Goal: Information Seeking & Learning: Understand process/instructions

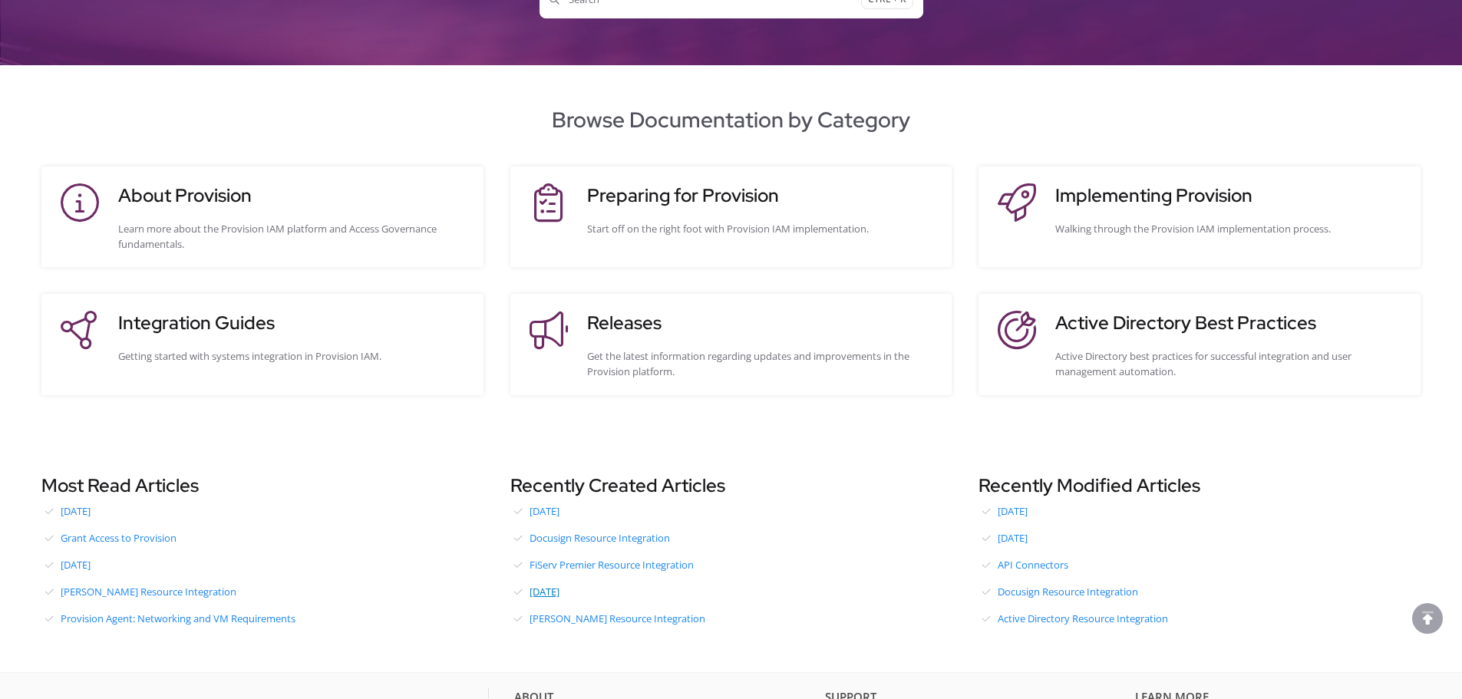
scroll to position [213, 0]
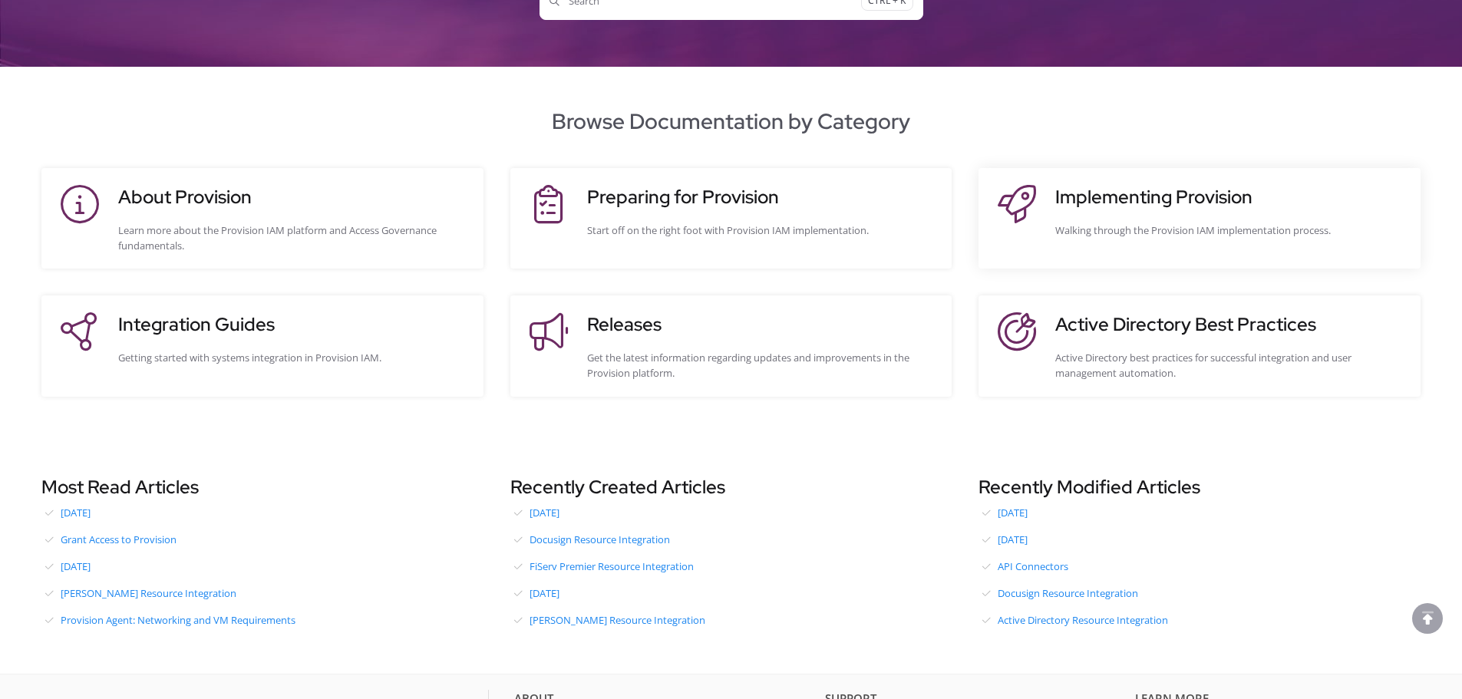
click at [1222, 194] on h3 "Implementing Provision" at bounding box center [1231, 197] width 350 height 28
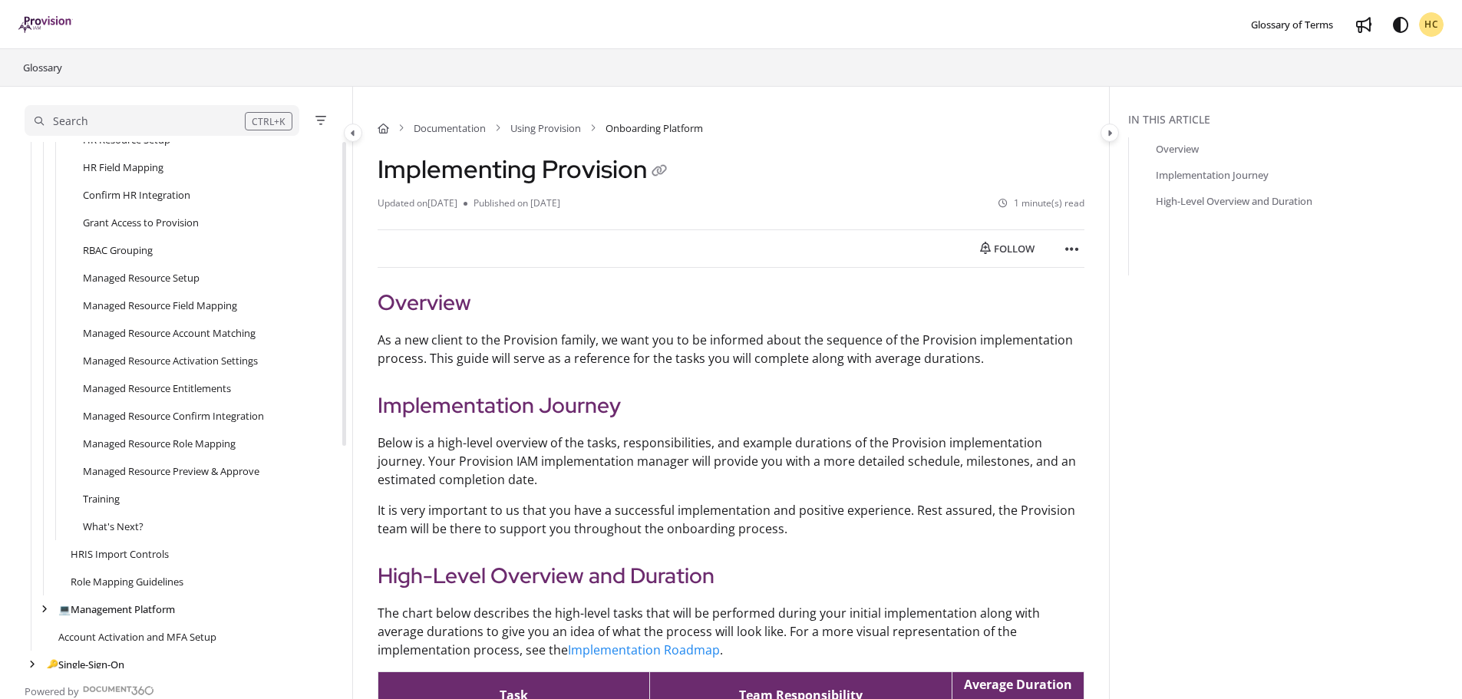
scroll to position [362, 0]
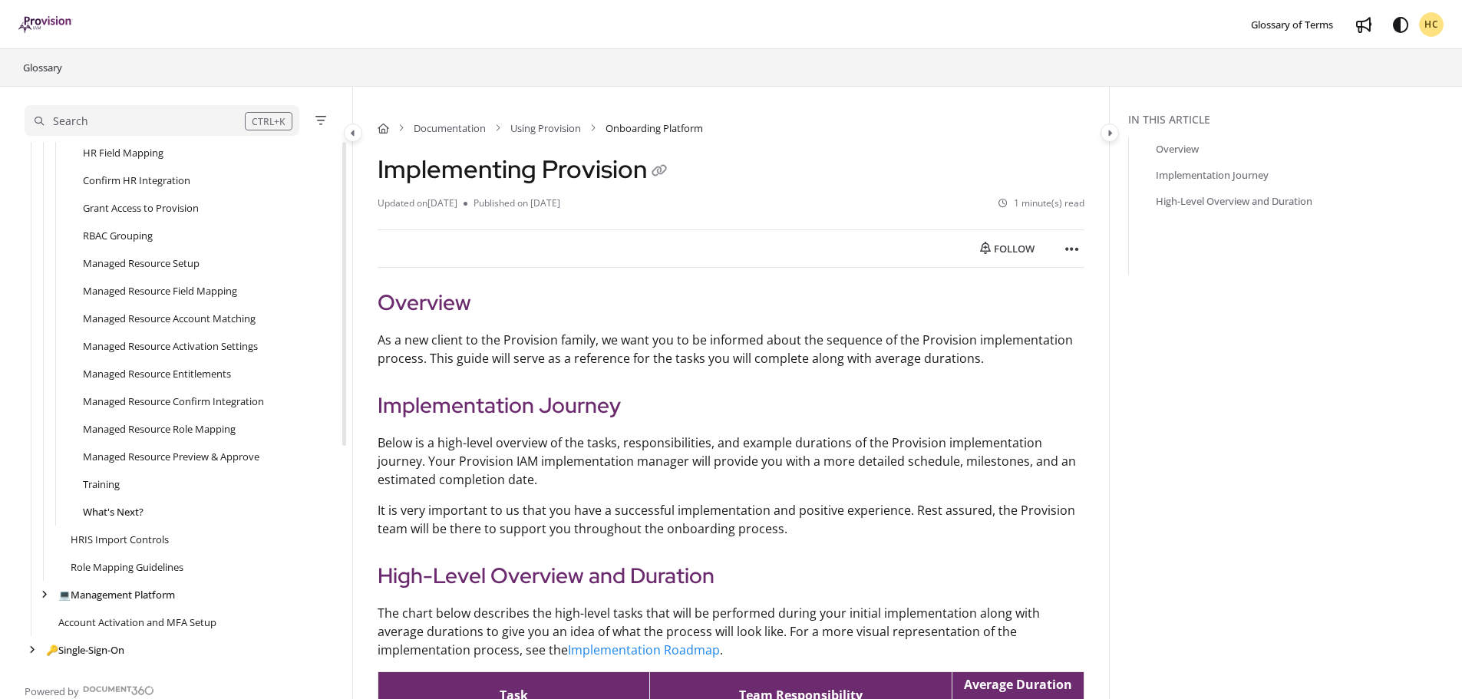
click at [117, 504] on link "What's Next?" at bounding box center [113, 511] width 61 height 15
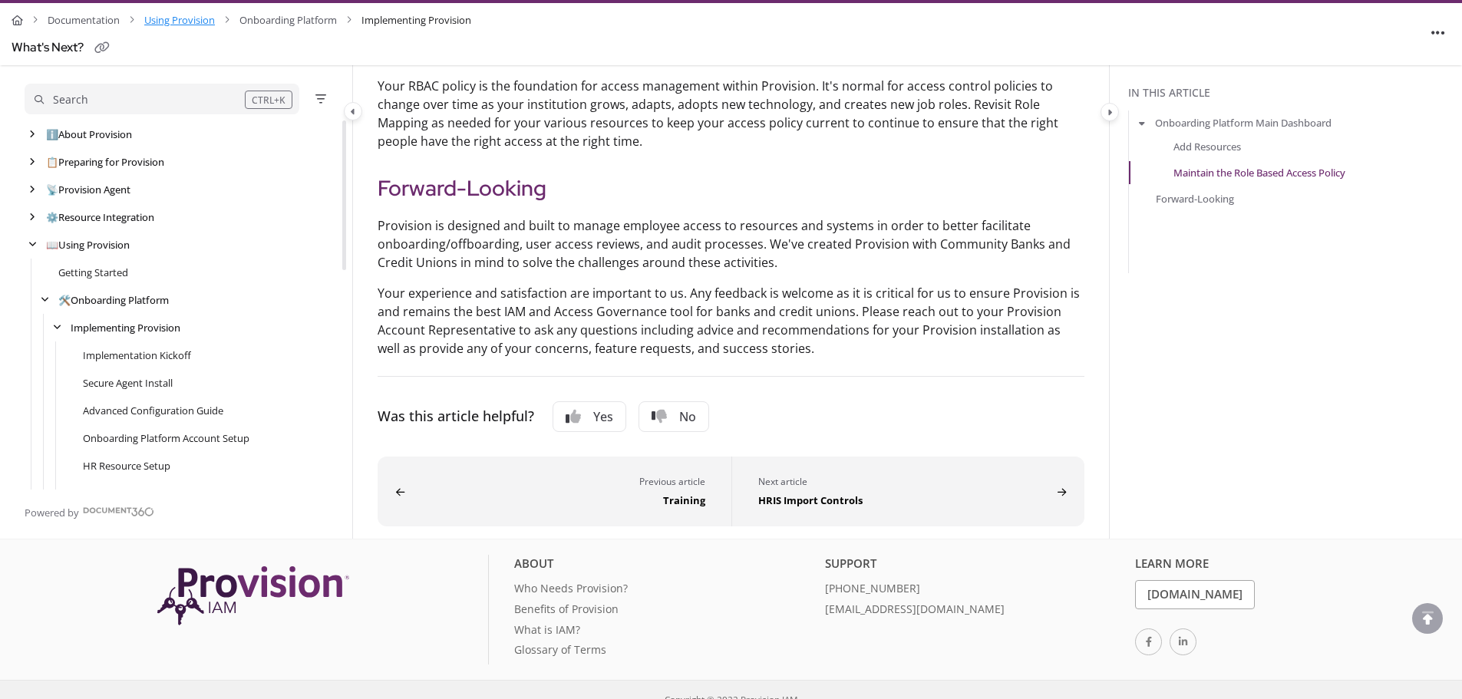
click at [180, 19] on link "Using Provision" at bounding box center [179, 20] width 71 height 22
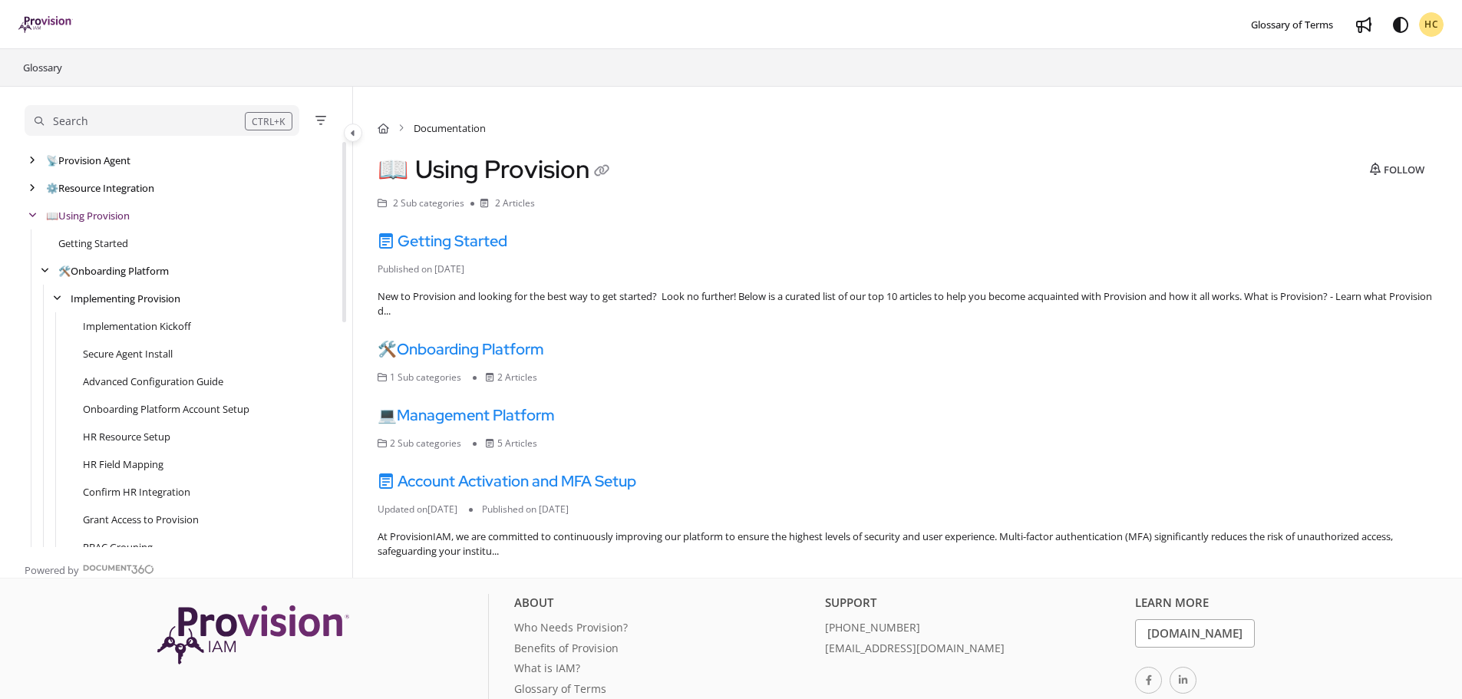
scroll to position [77, 0]
click at [38, 243] on div "arrow" at bounding box center [44, 245] width 15 height 15
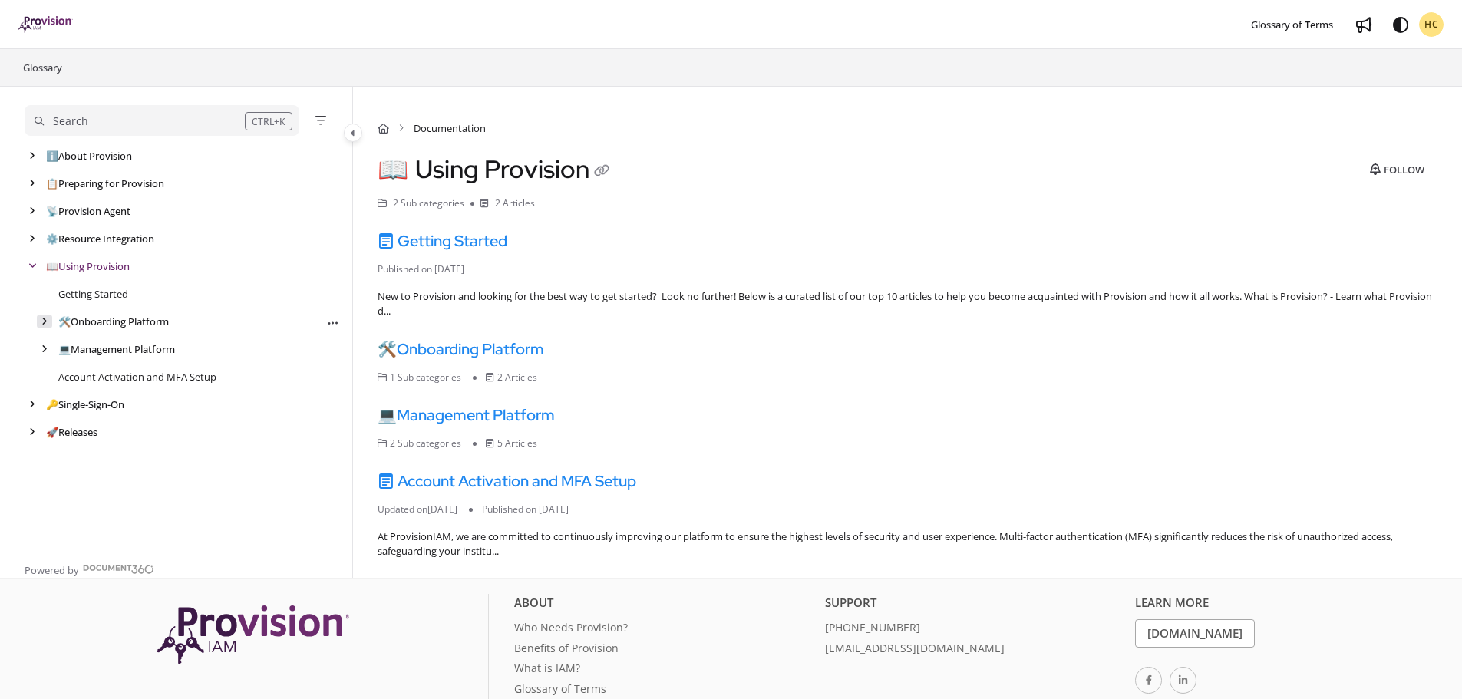
click at [44, 322] on icon "arrow" at bounding box center [44, 321] width 6 height 9
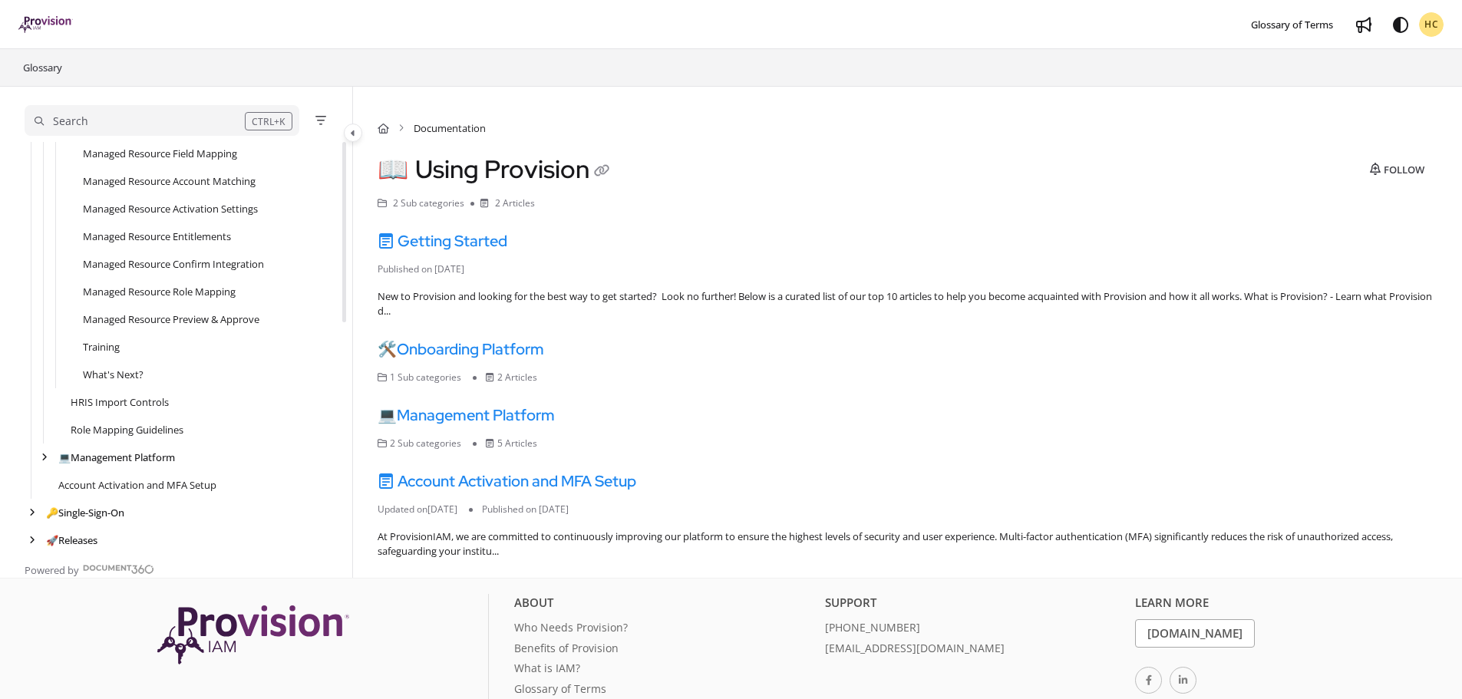
scroll to position [507, 0]
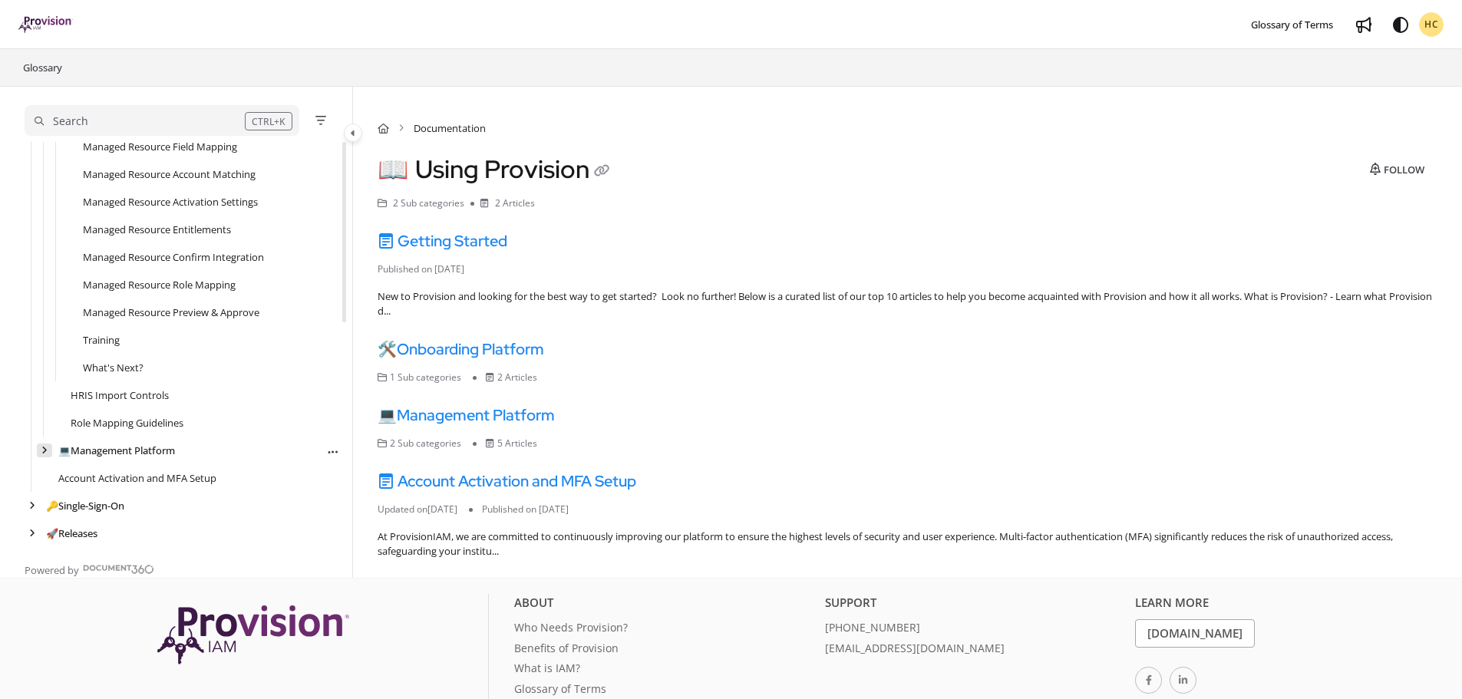
click at [45, 451] on icon "arrow" at bounding box center [44, 450] width 6 height 9
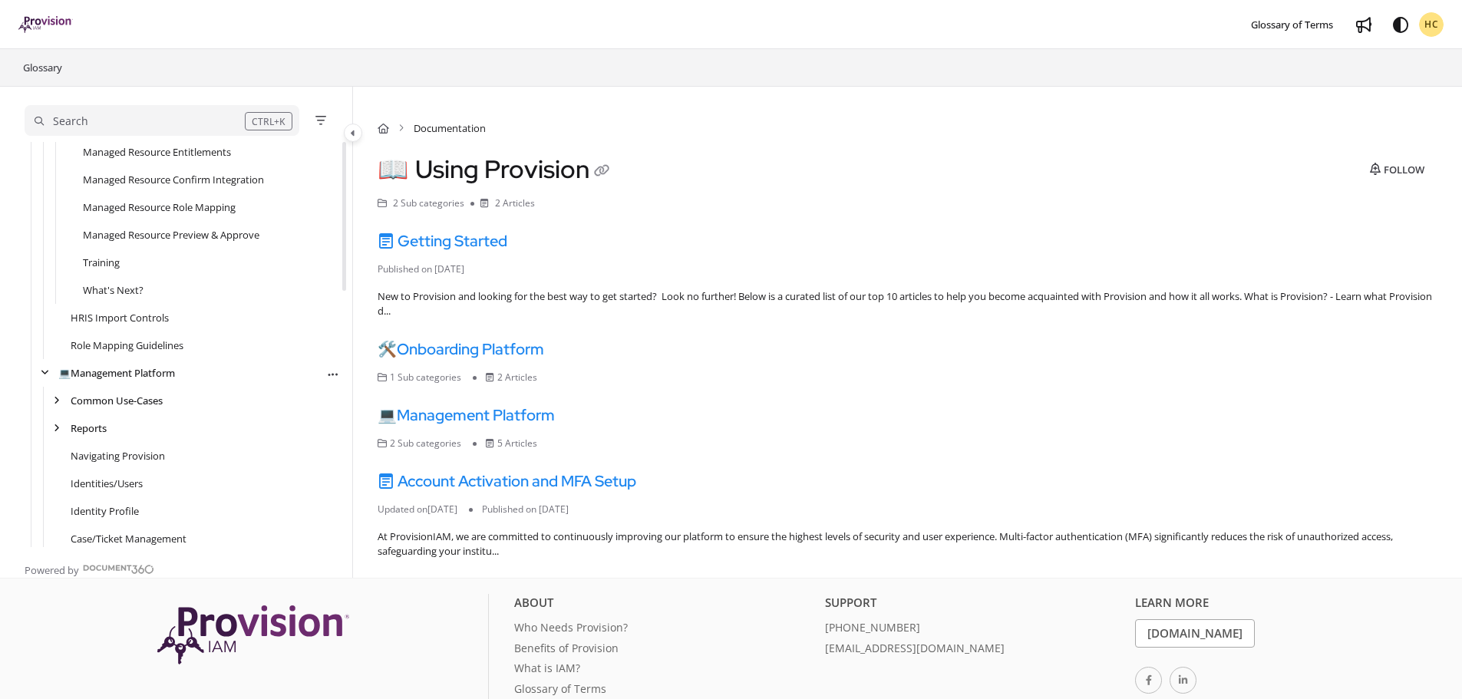
scroll to position [660, 0]
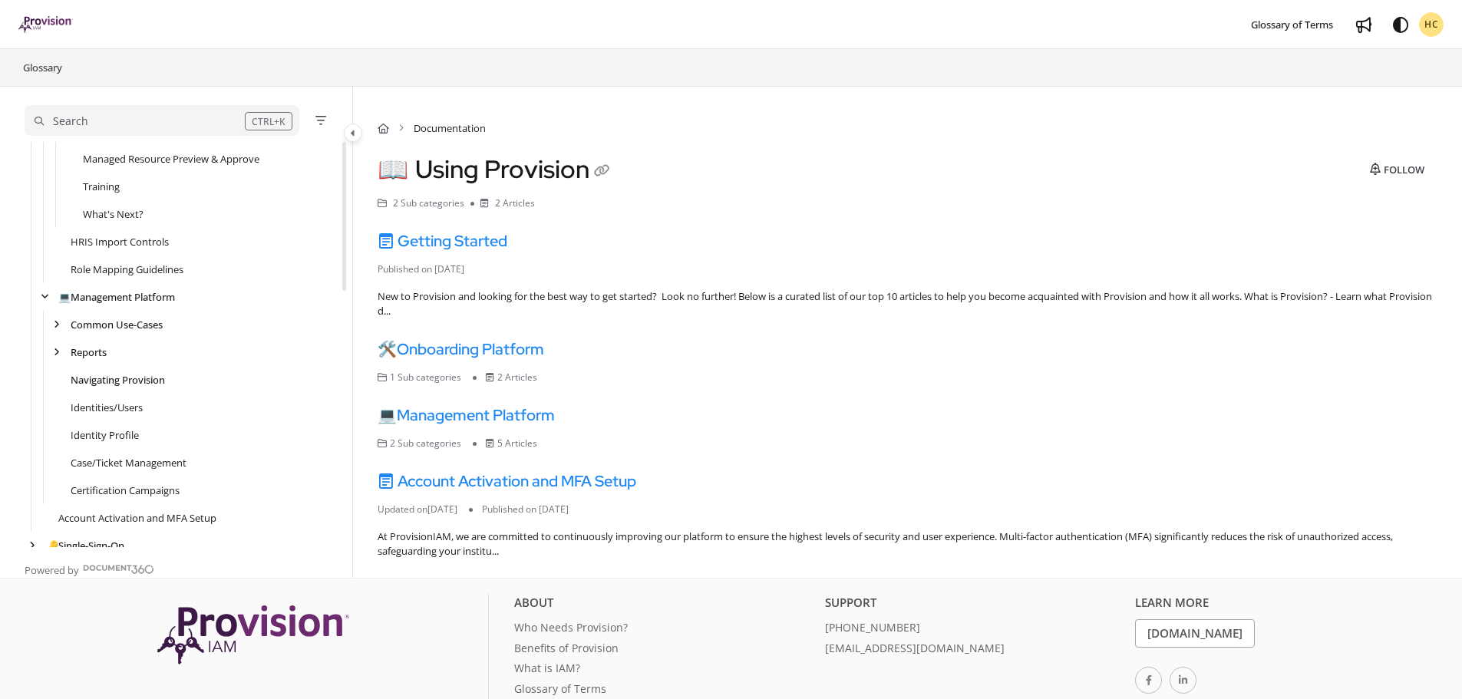
click at [95, 379] on link "Navigating Provision" at bounding box center [118, 379] width 94 height 15
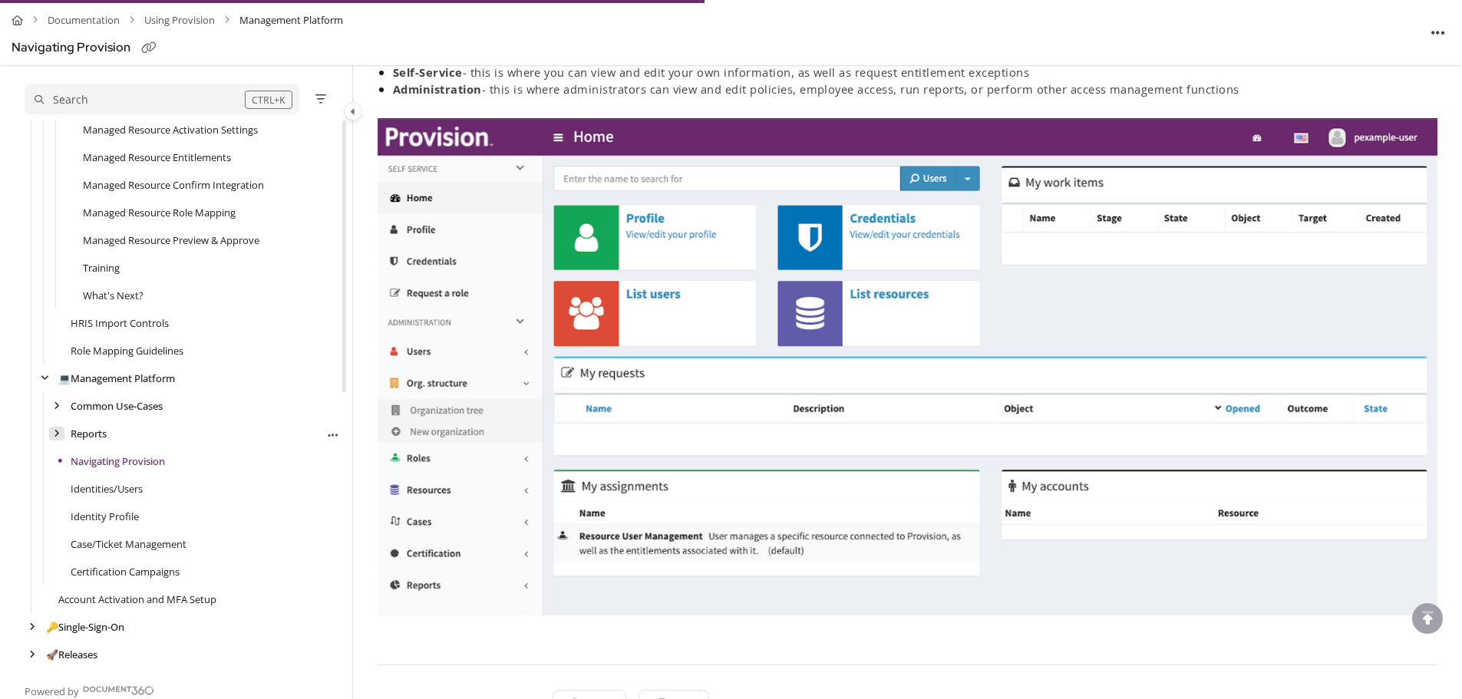
click at [52, 431] on div "arrow" at bounding box center [56, 434] width 15 height 15
click at [58, 402] on icon "arrow" at bounding box center [57, 405] width 6 height 9
click at [122, 438] on link "HRIS Import On-demand" at bounding box center [140, 433] width 114 height 15
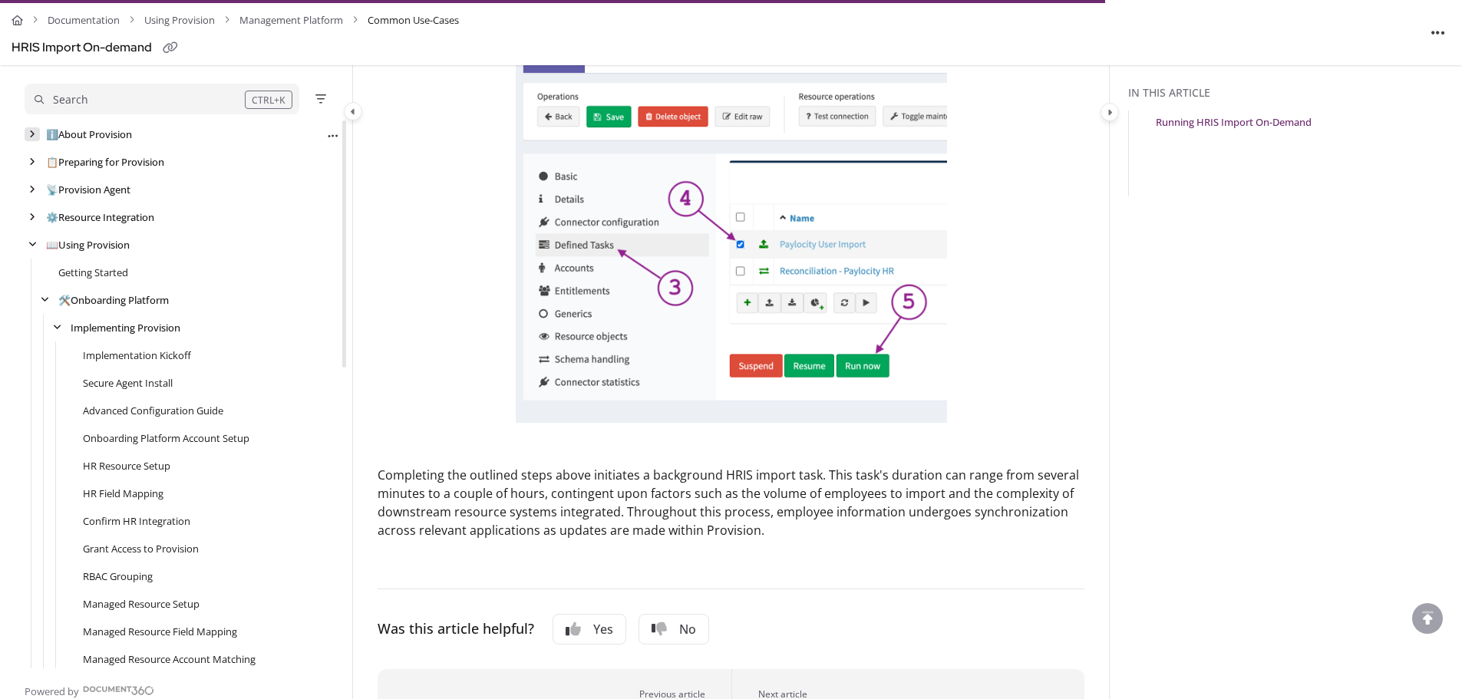
click at [31, 131] on icon "arrow" at bounding box center [32, 134] width 6 height 9
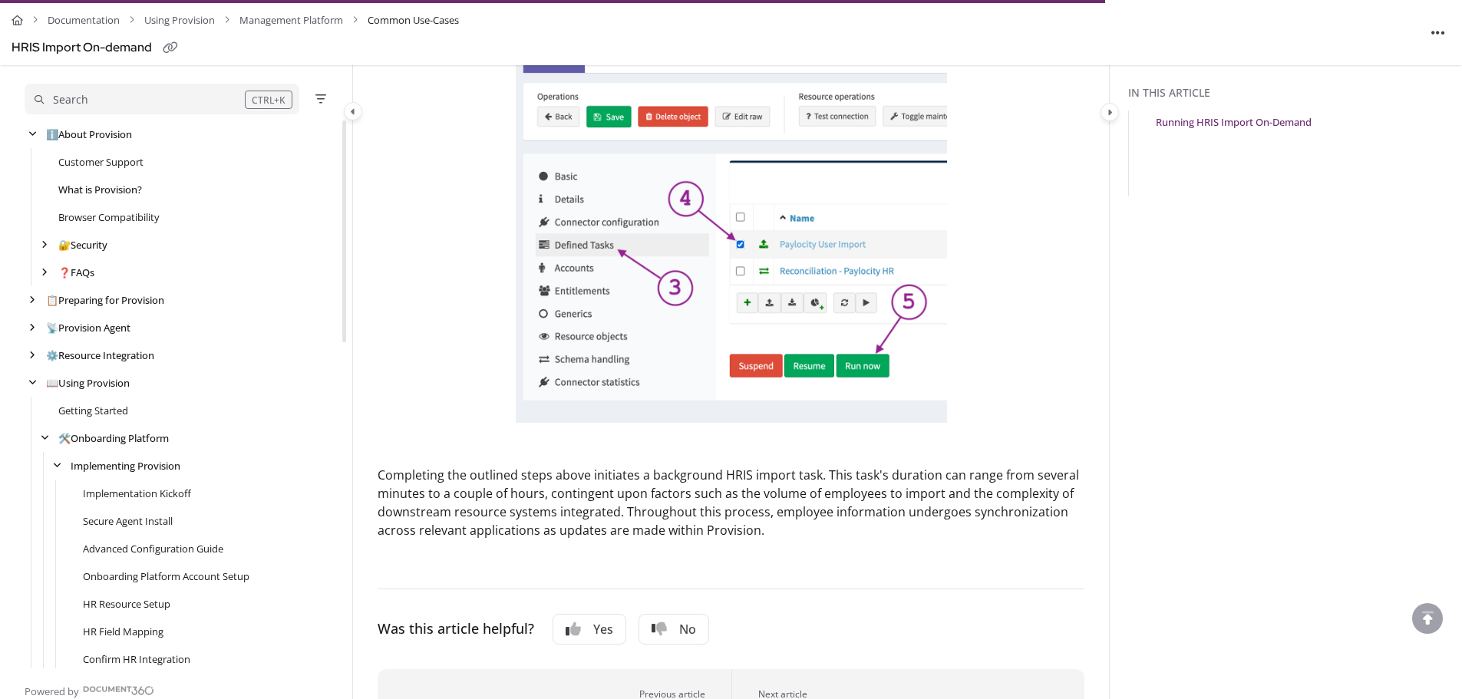
click at [99, 187] on link "What is Provision?" at bounding box center [100, 189] width 84 height 15
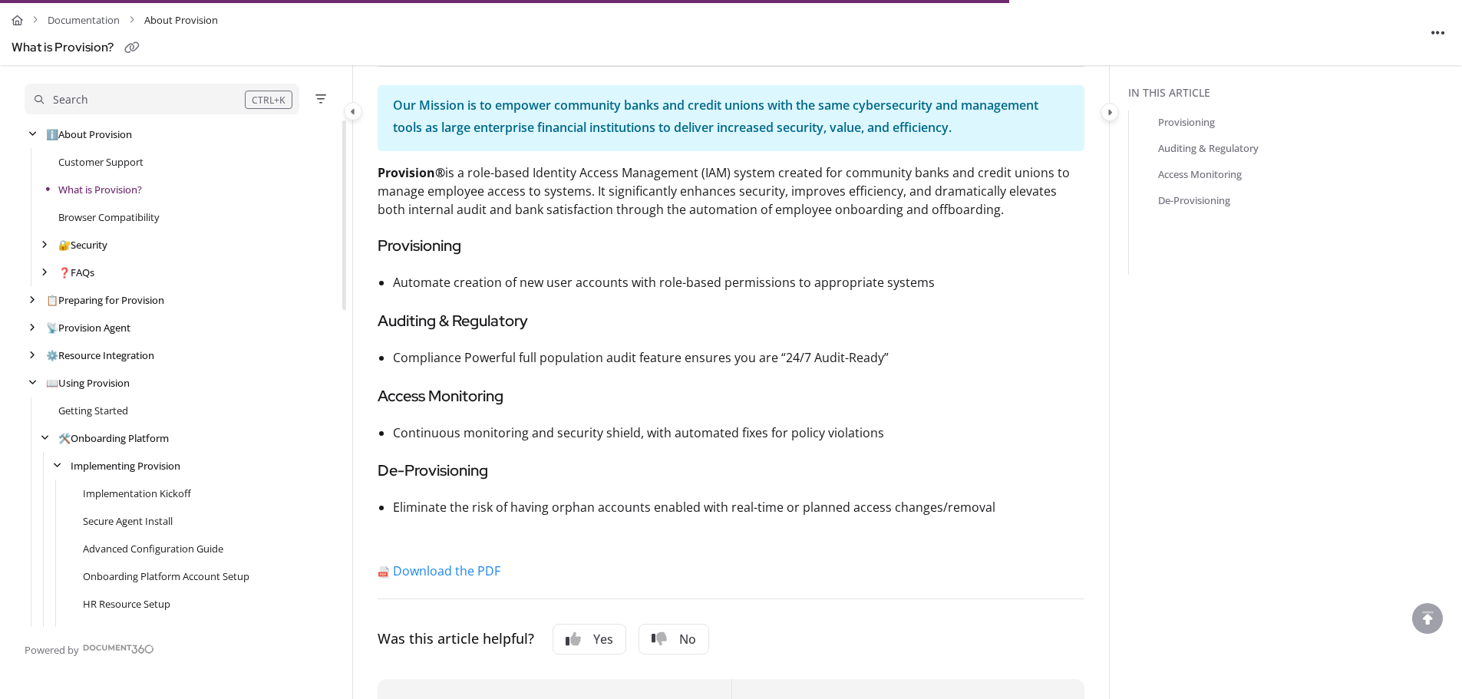
scroll to position [307, 0]
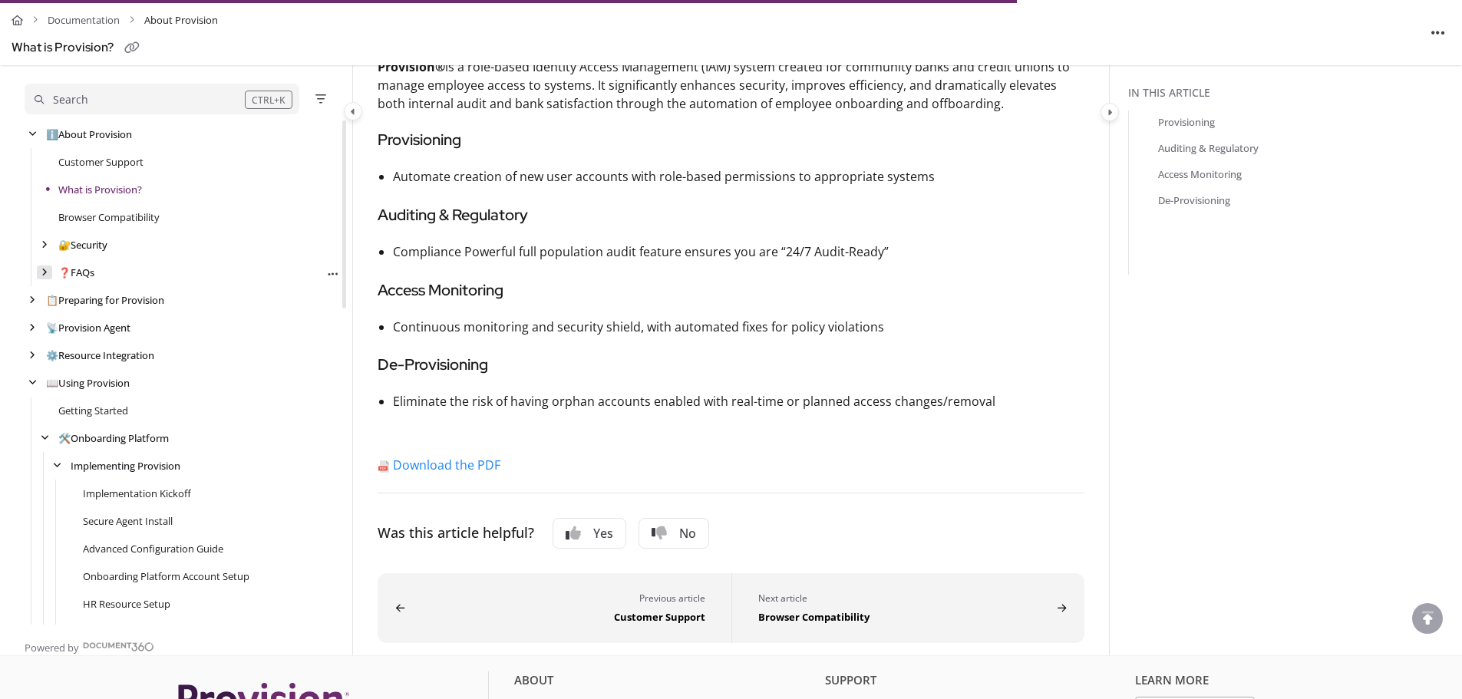
click at [47, 273] on icon "arrow" at bounding box center [44, 272] width 6 height 9
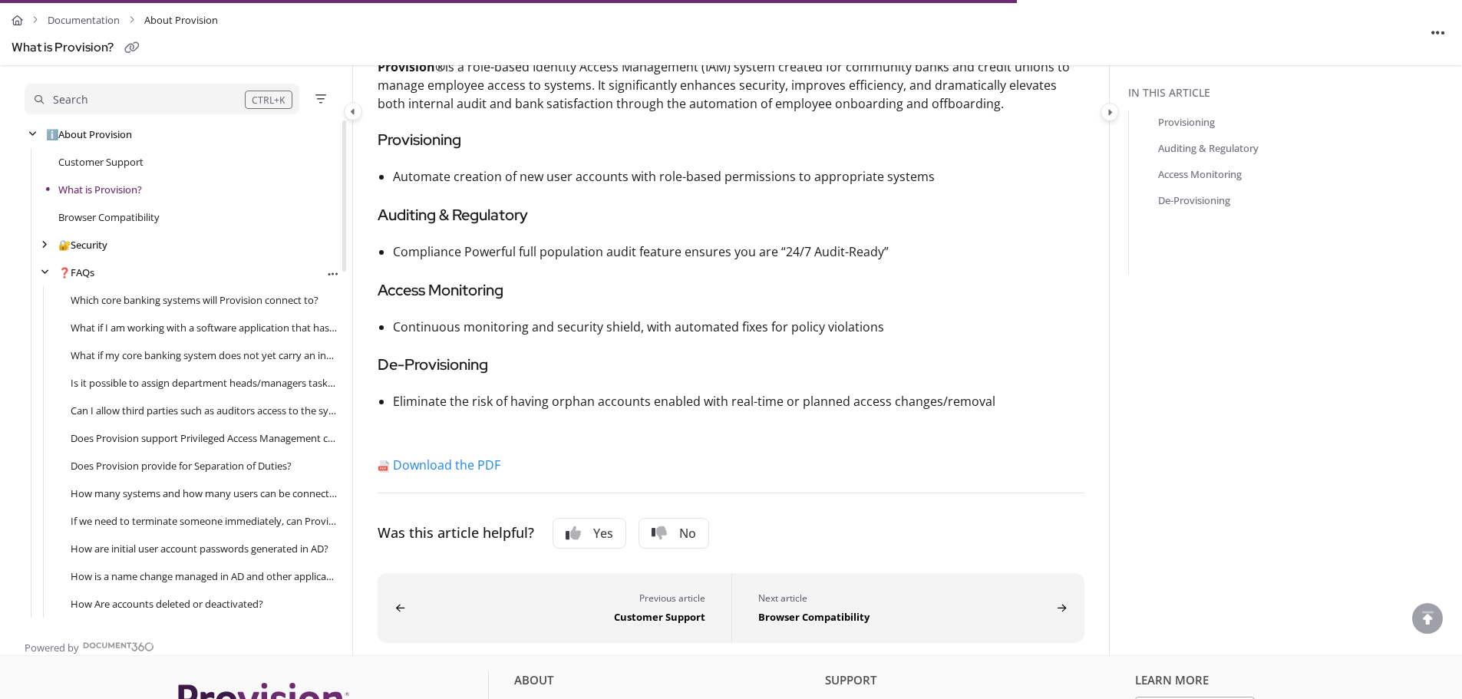
scroll to position [77, 0]
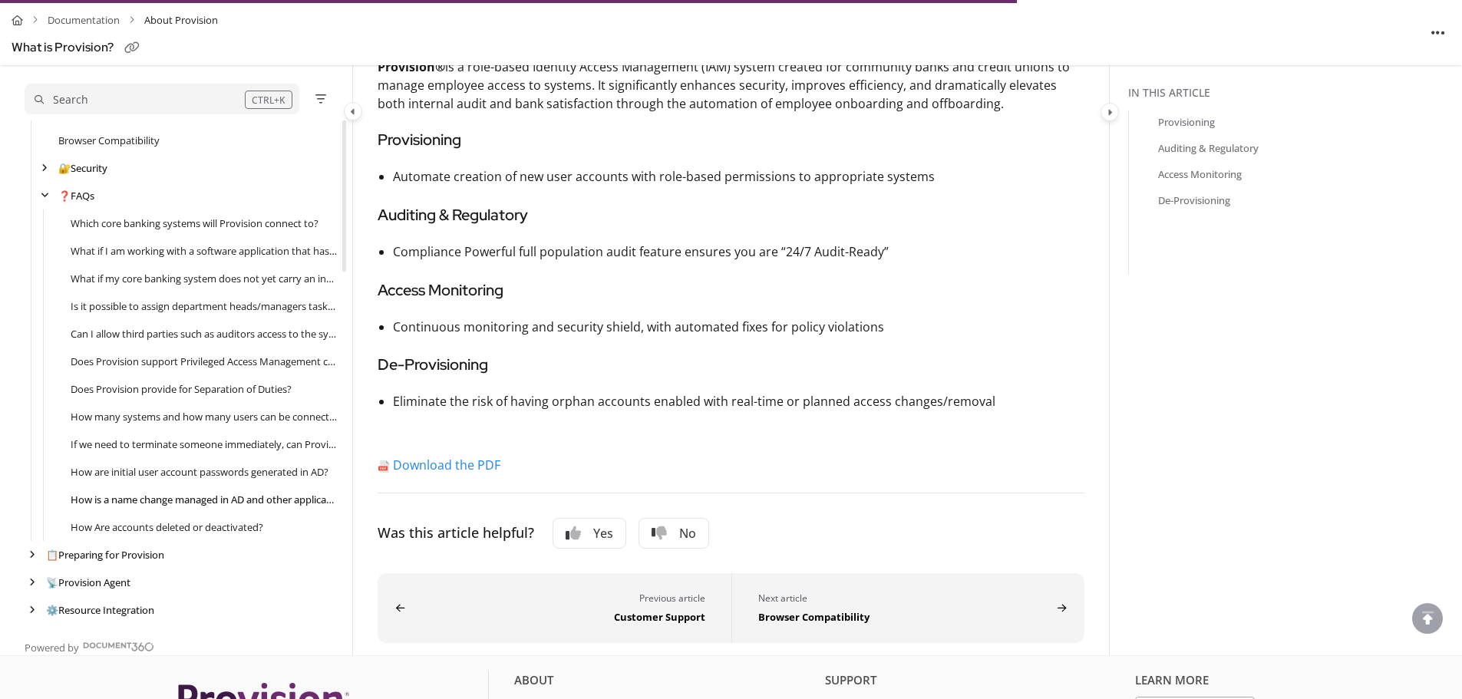
click at [158, 497] on link "How is a name change managed in AD and other applications?" at bounding box center [204, 499] width 266 height 15
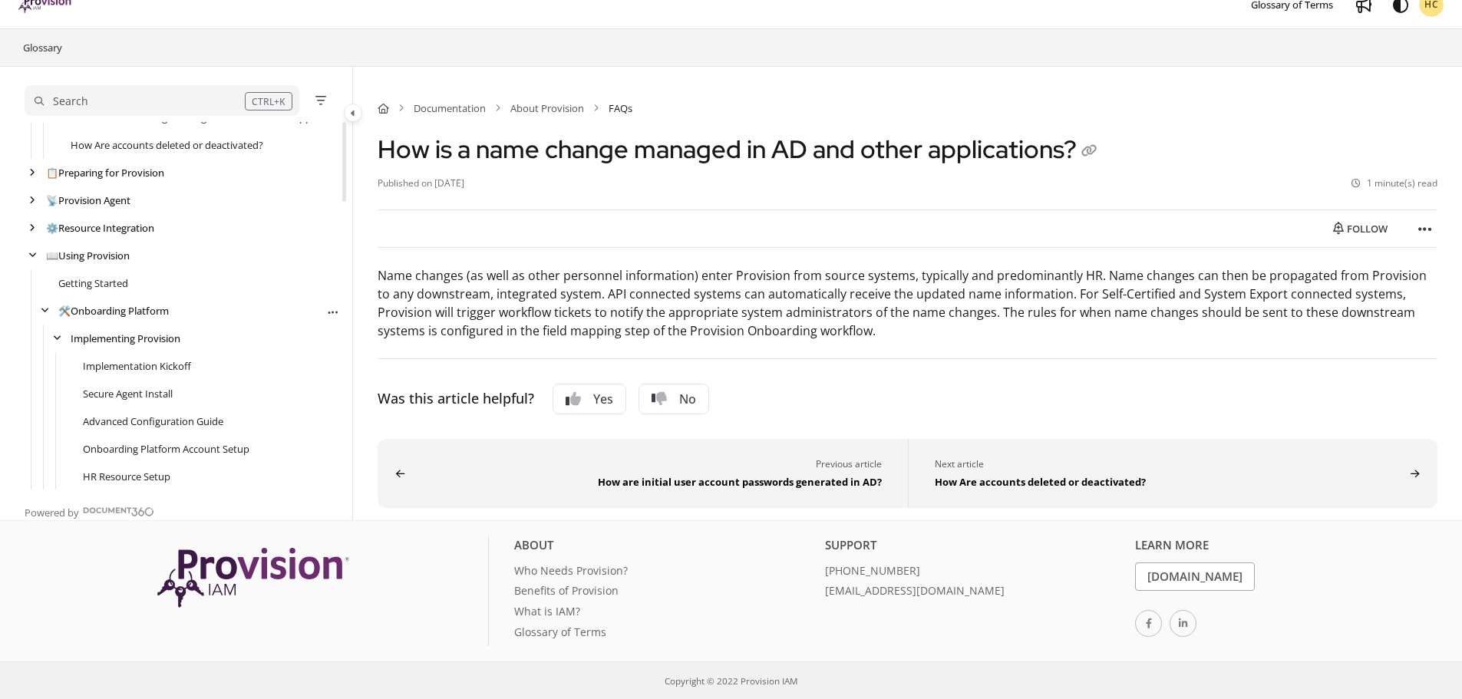
scroll to position [537, 0]
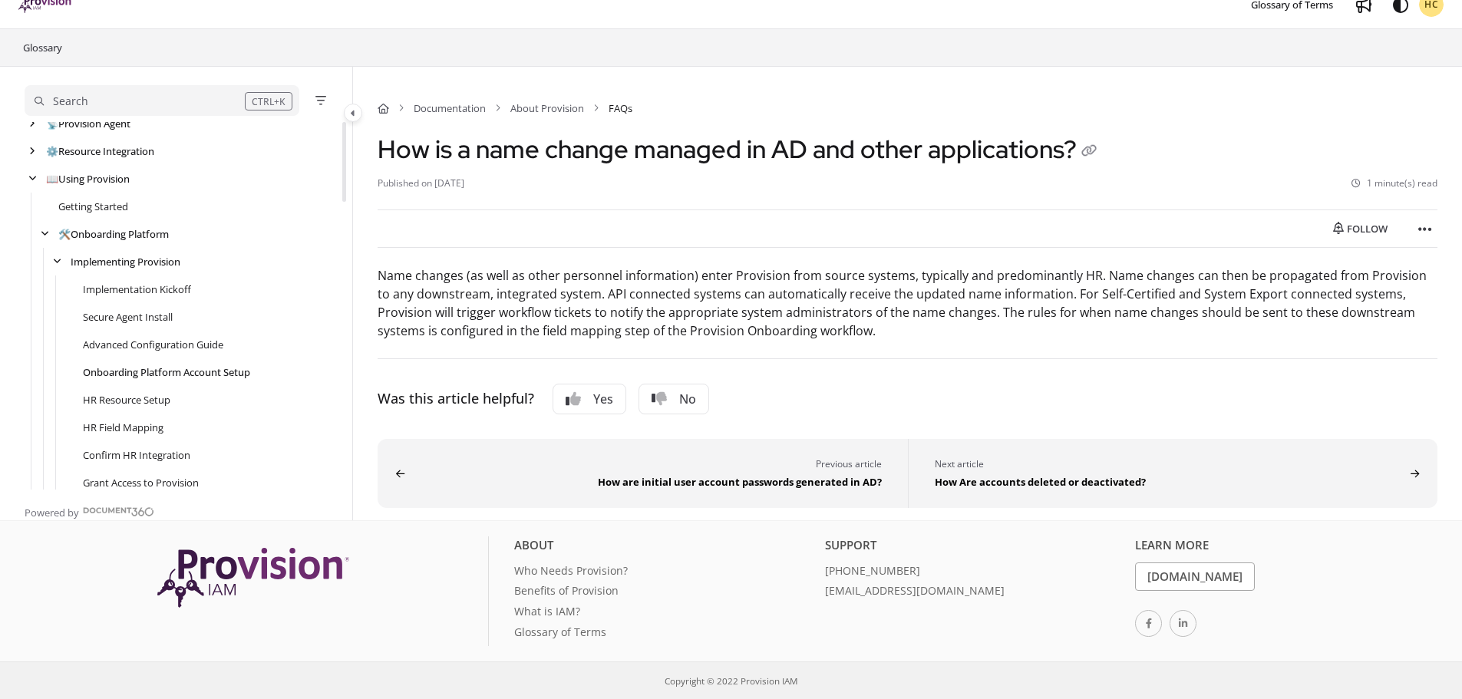
click at [177, 370] on link "Onboarding Platform Account Setup" at bounding box center [166, 372] width 167 height 15
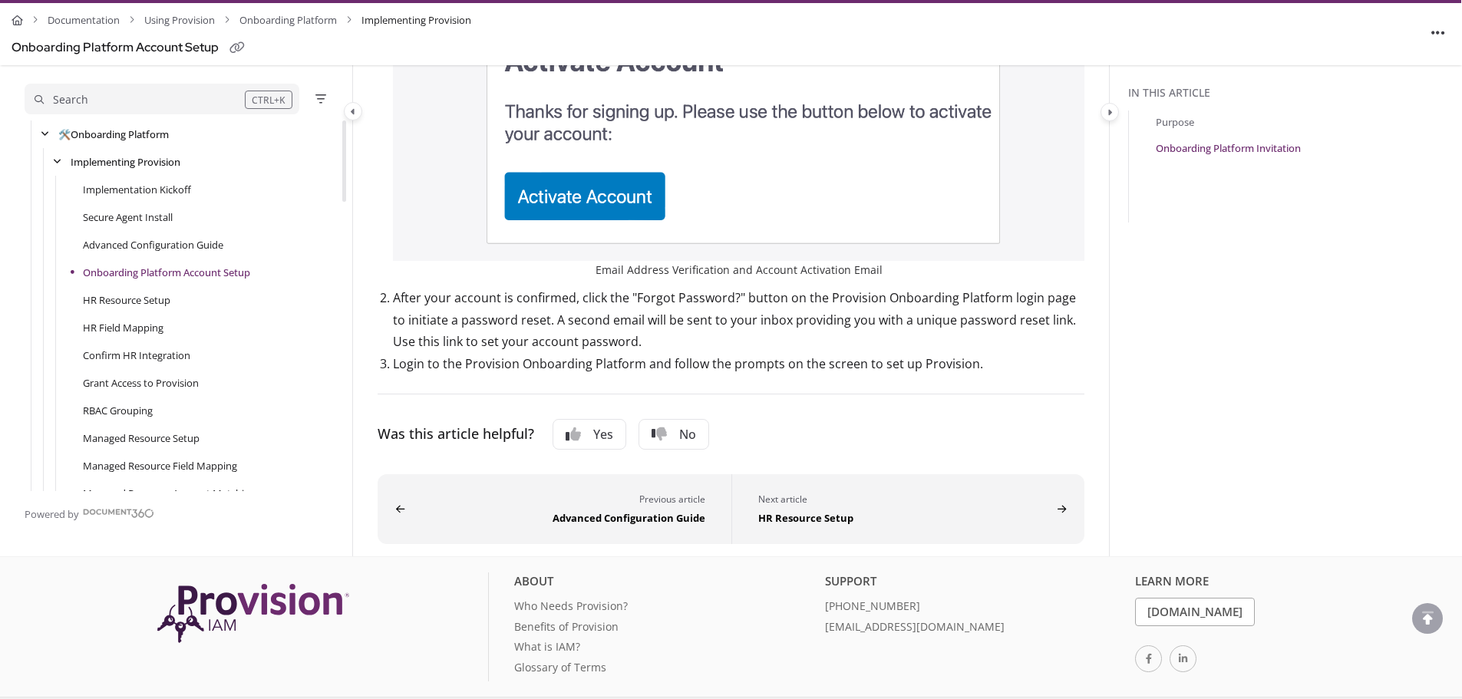
scroll to position [1075, 0]
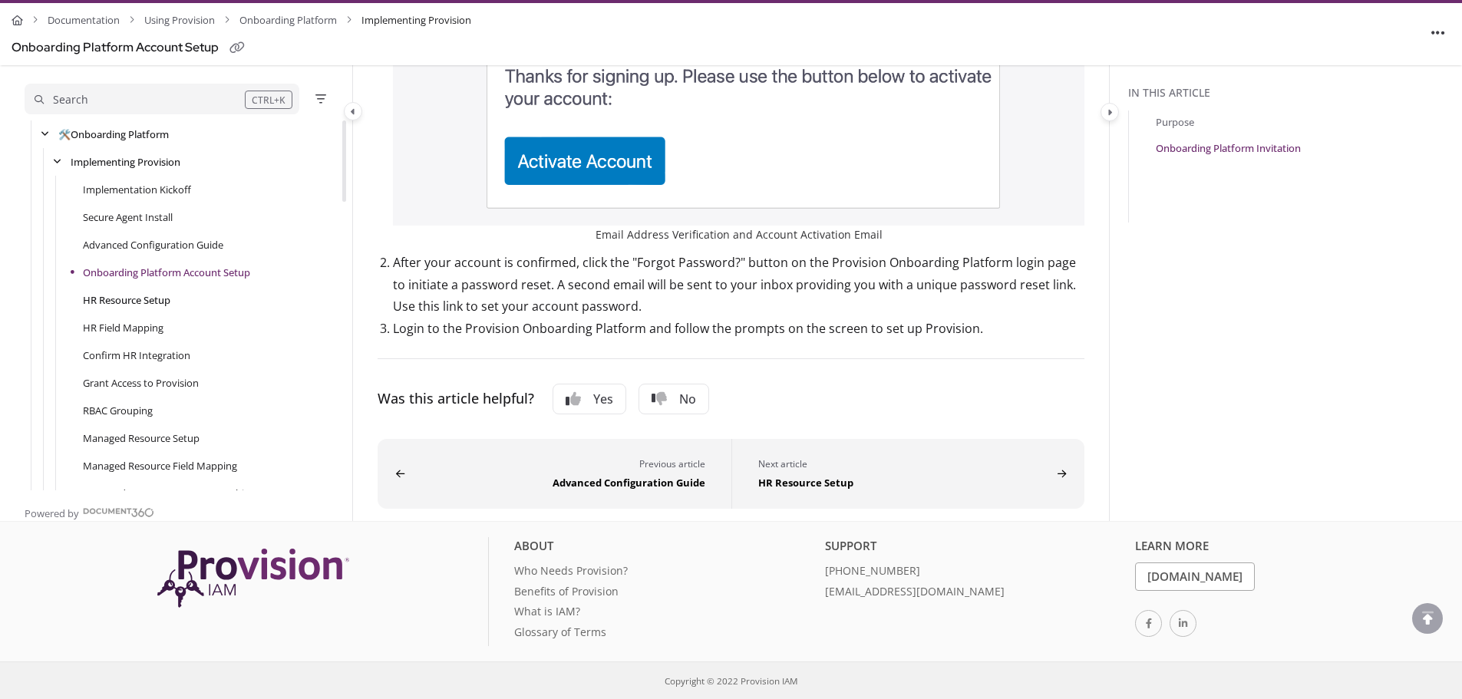
click at [124, 297] on link "HR Resource Setup" at bounding box center [127, 299] width 88 height 15
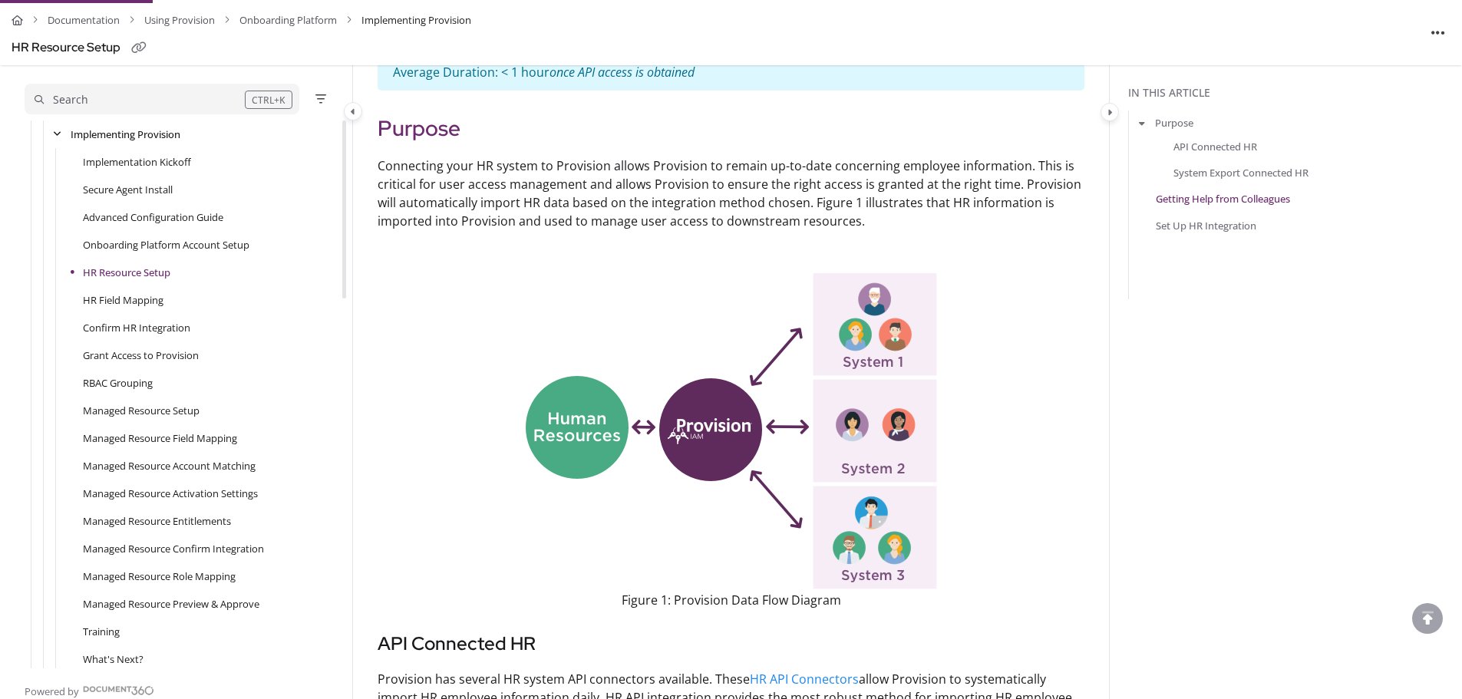
scroll to position [257, 0]
click at [719, 364] on img at bounding box center [731, 432] width 411 height 316
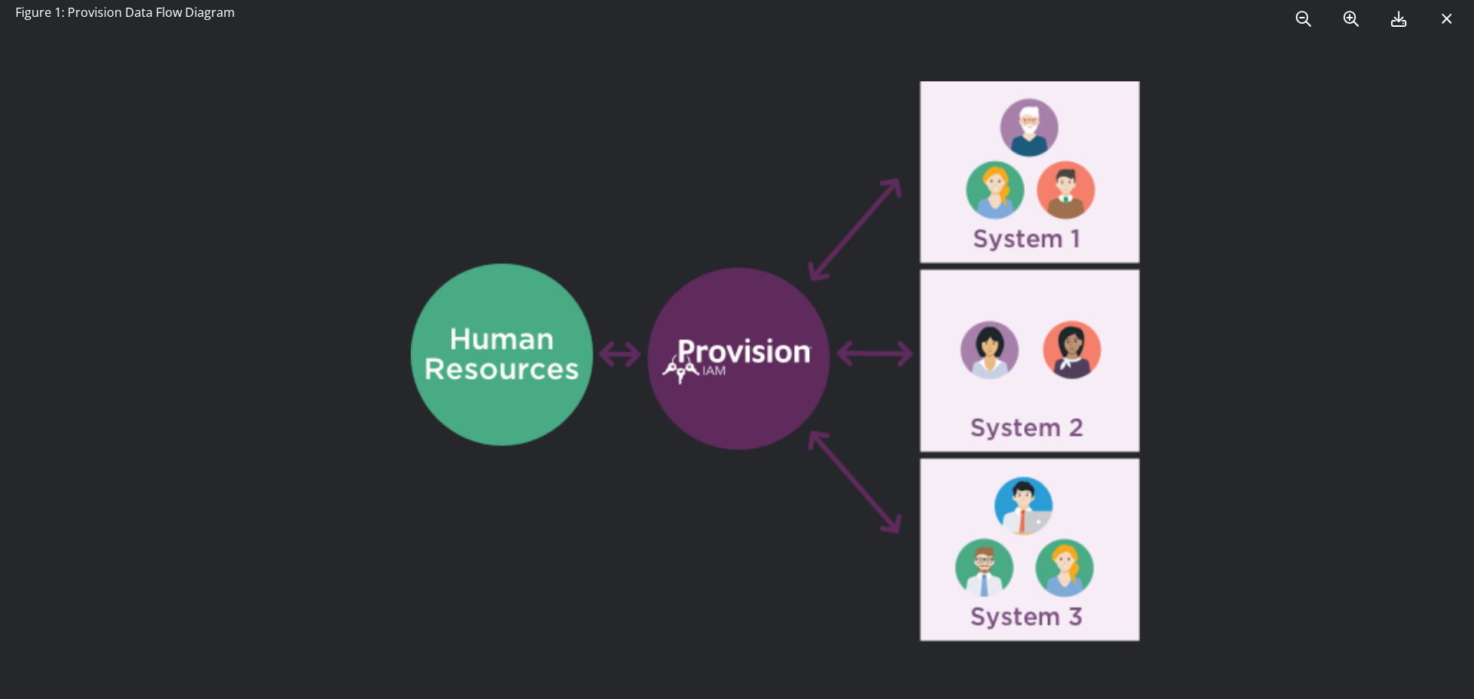
click at [1227, 313] on div at bounding box center [737, 349] width 1474 height 699
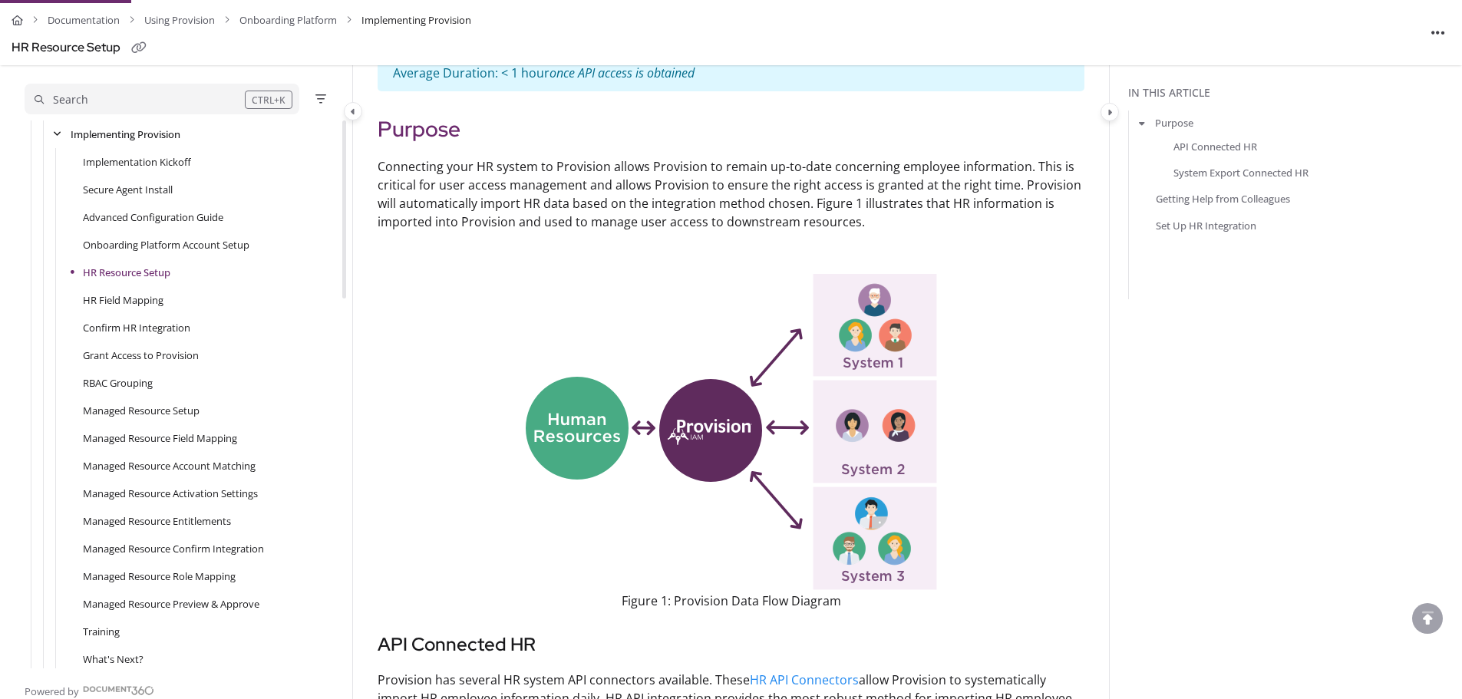
click at [787, 397] on img at bounding box center [731, 432] width 411 height 316
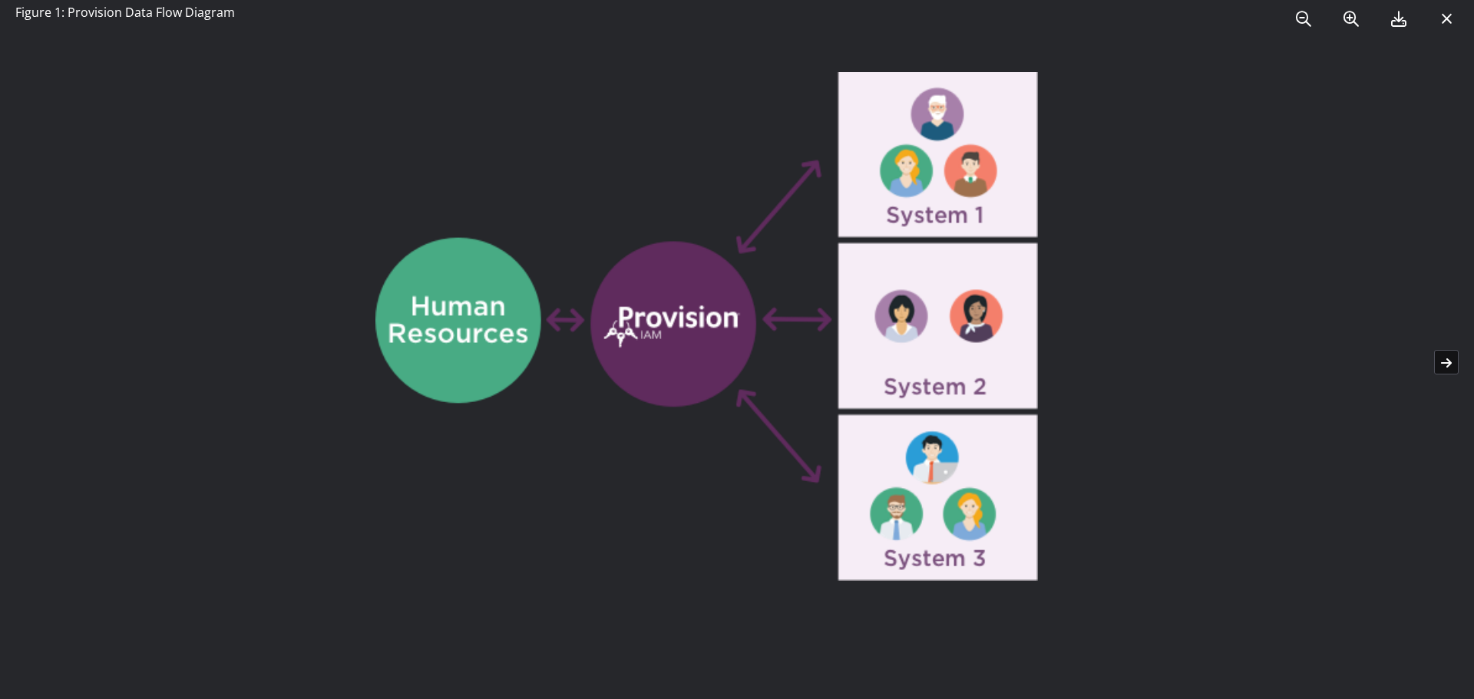
click at [1445, 18] on icon at bounding box center [1447, 19] width 12 height 15
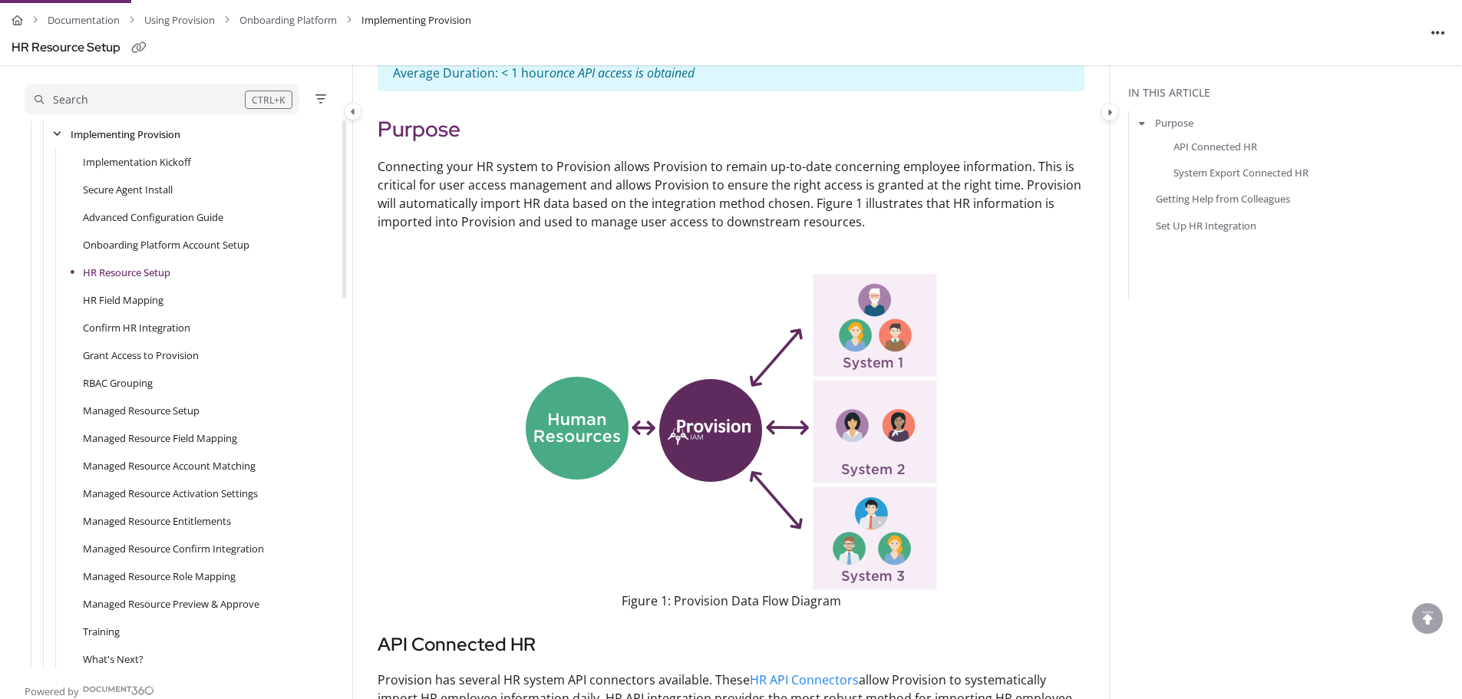
click at [768, 398] on img at bounding box center [731, 432] width 411 height 316
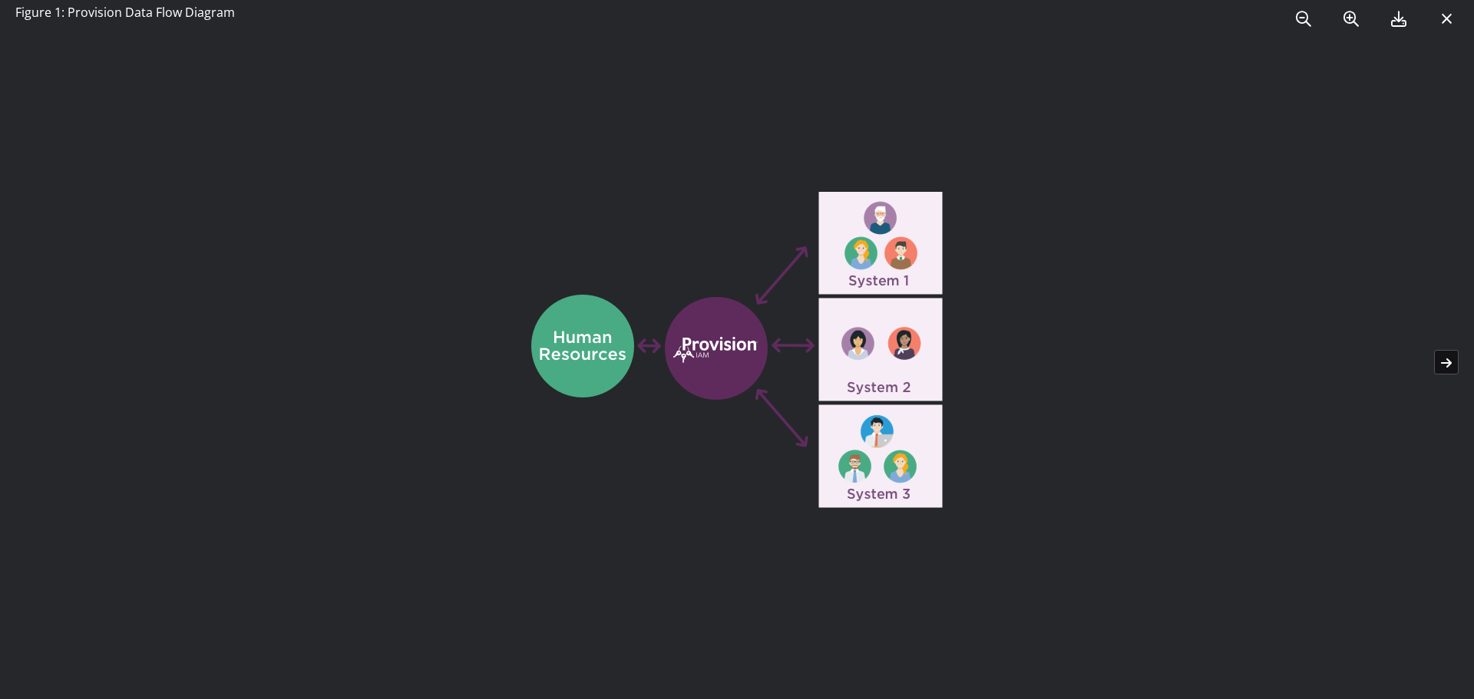
click at [1444, 23] on icon at bounding box center [1447, 19] width 12 height 15
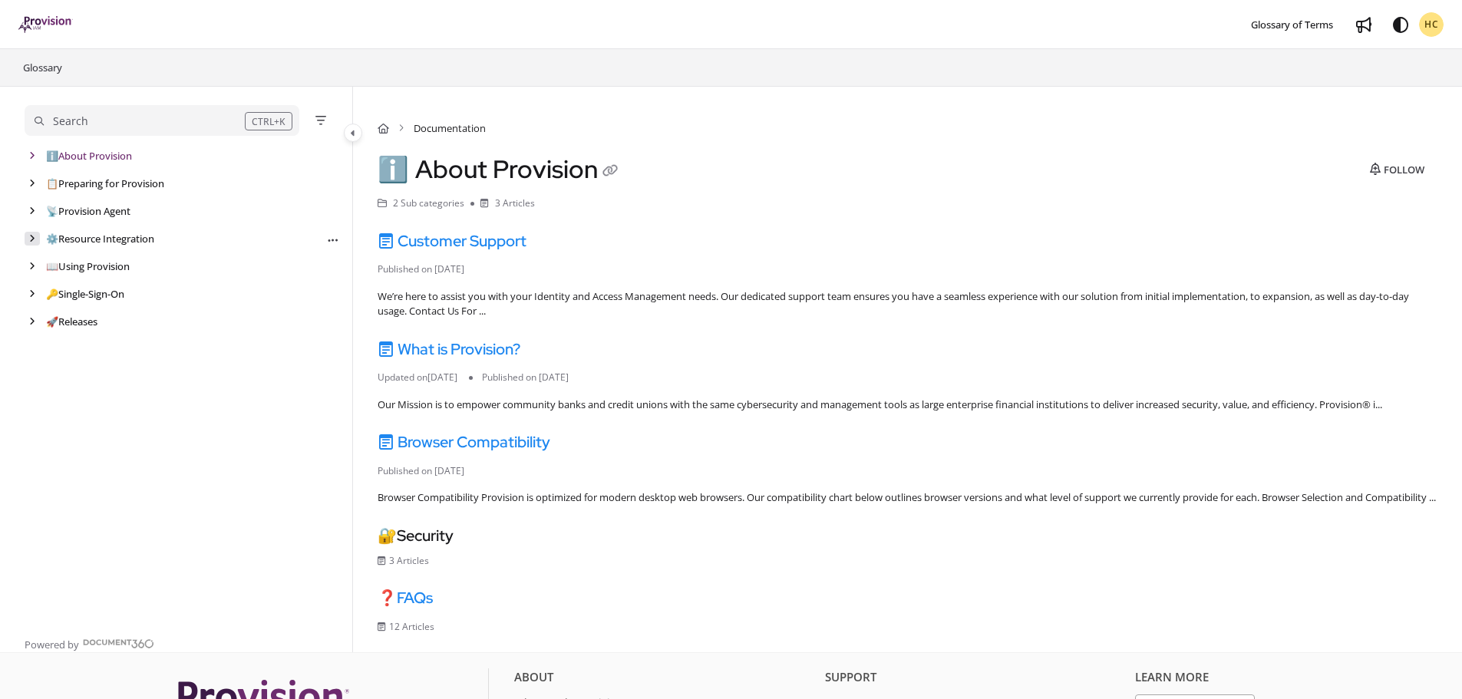
click at [28, 232] on div "arrow" at bounding box center [32, 239] width 15 height 15
click at [45, 292] on icon "arrow" at bounding box center [44, 293] width 6 height 9
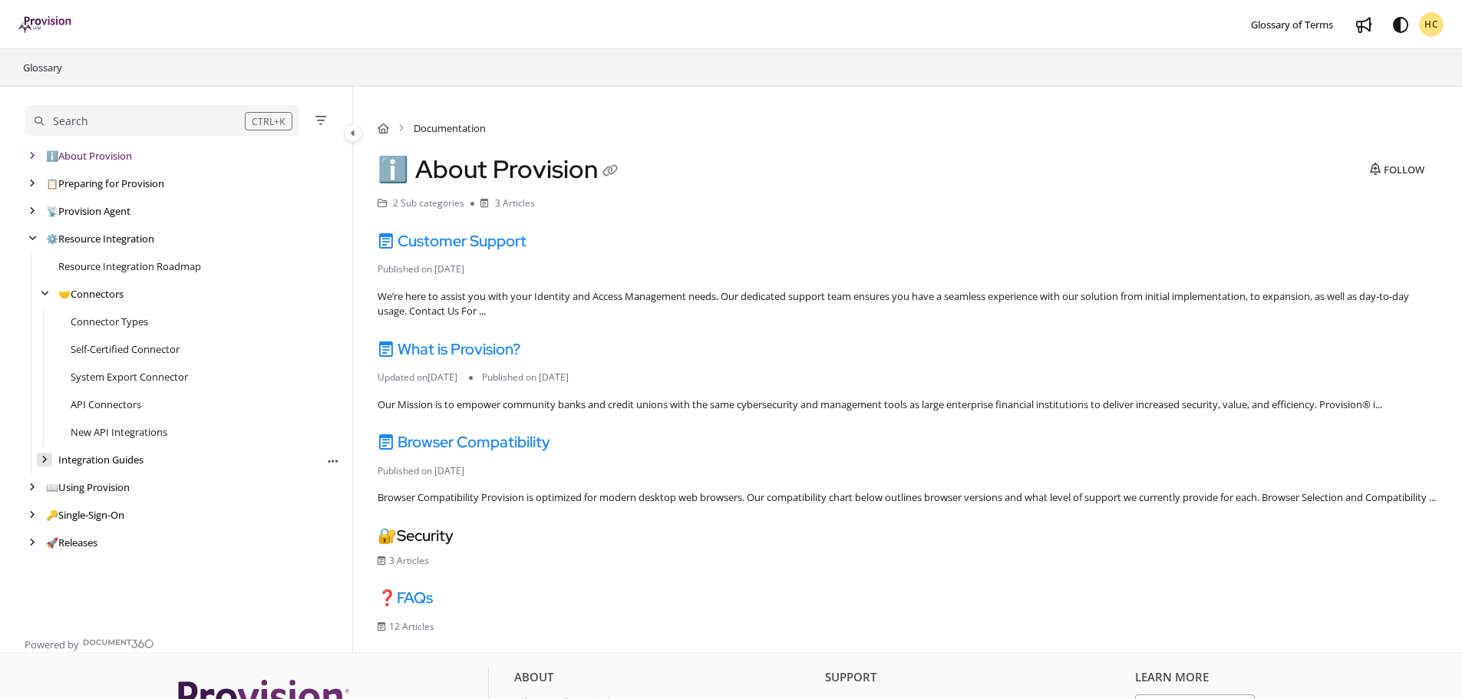
click at [43, 457] on icon "arrow" at bounding box center [44, 459] width 6 height 9
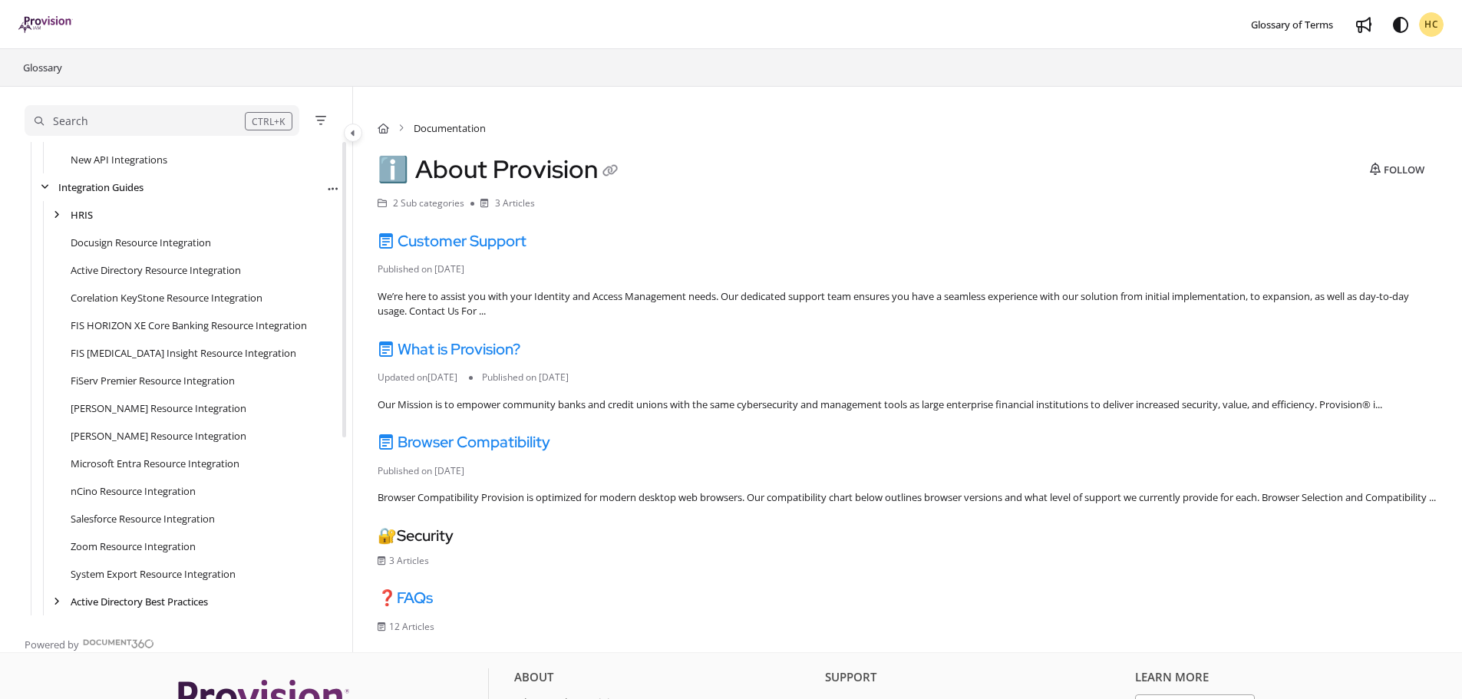
scroll to position [307, 0]
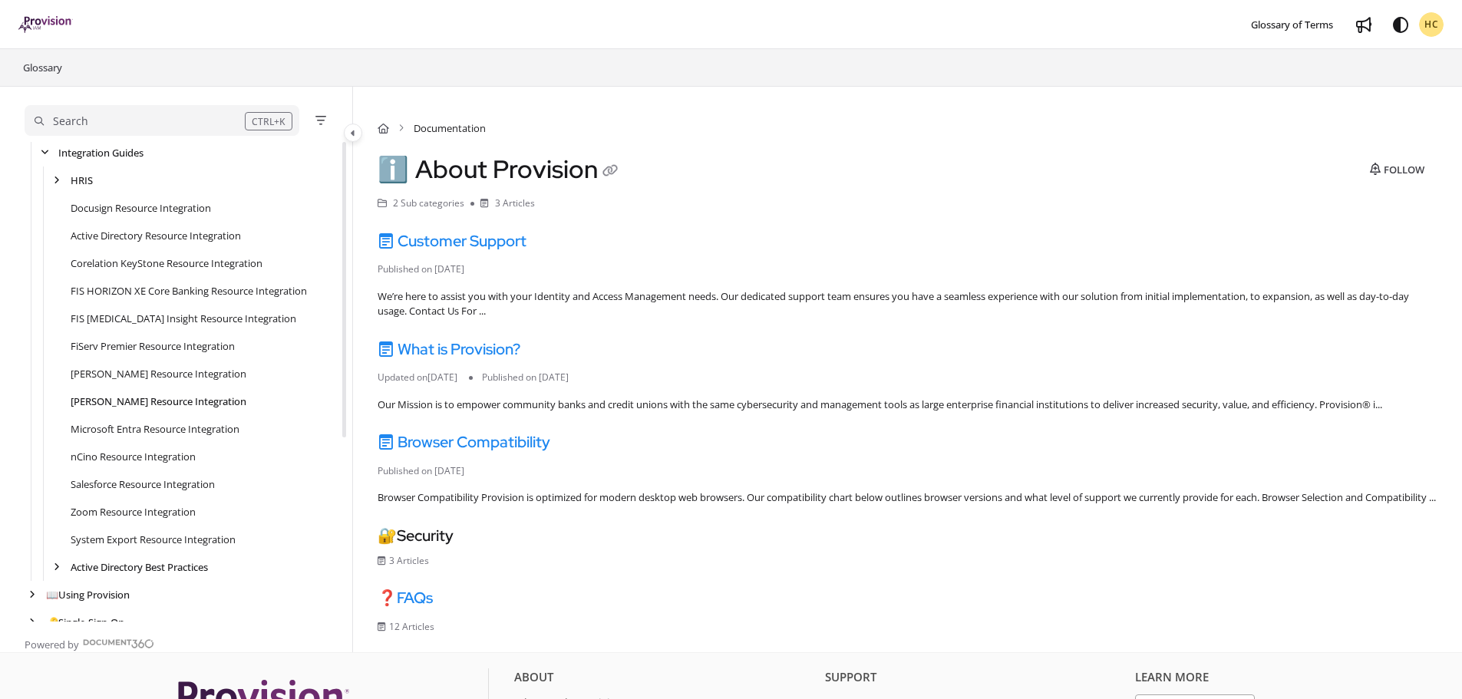
click at [177, 398] on link "[PERSON_NAME] Resource Integration" at bounding box center [159, 401] width 176 height 15
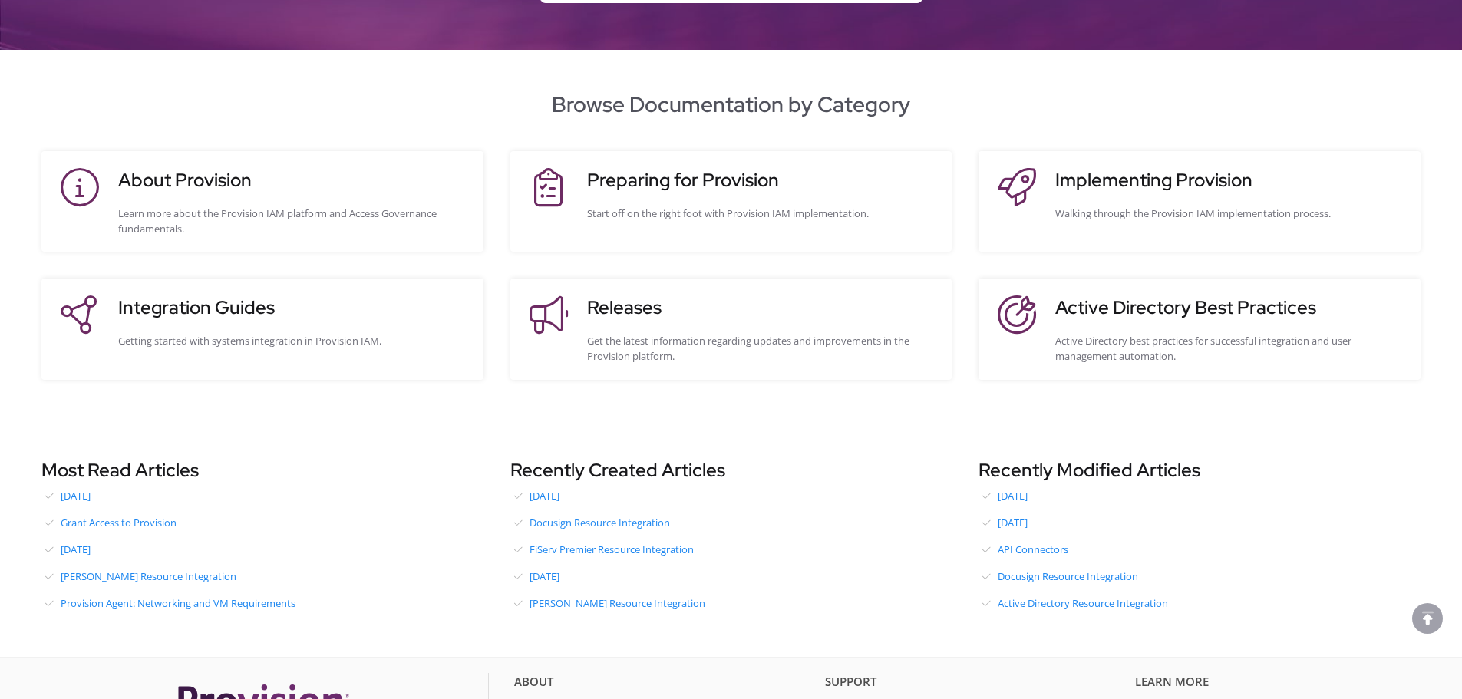
scroll to position [230, 0]
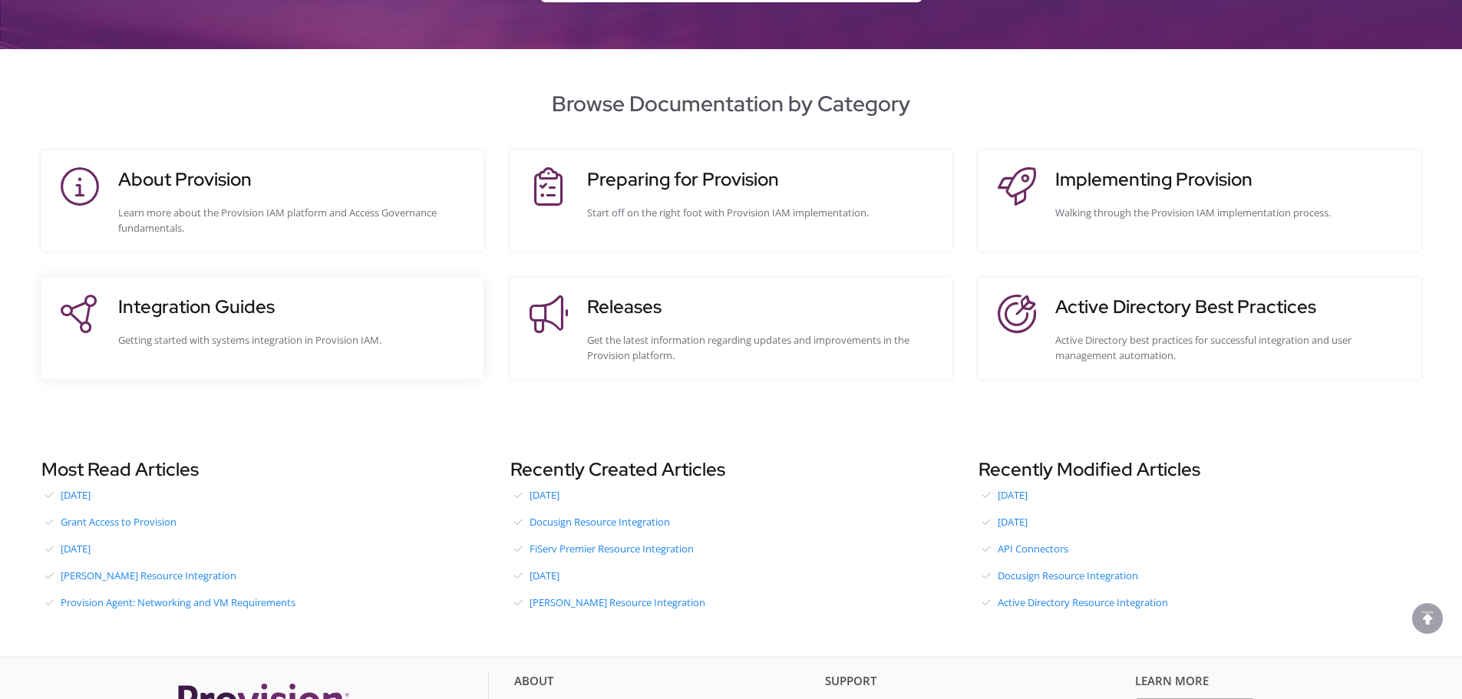
click at [232, 302] on h3 "Integration Guides" at bounding box center [293, 307] width 350 height 28
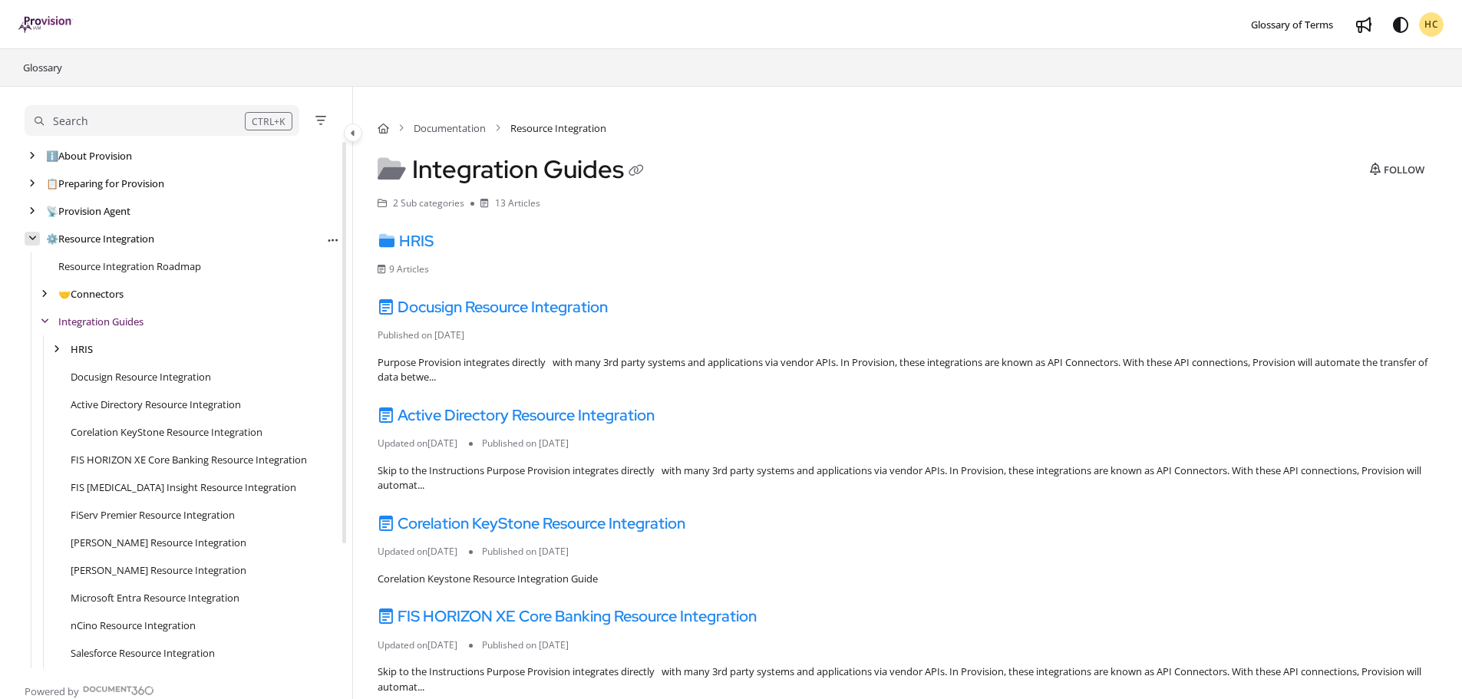
click at [33, 240] on icon "arrow" at bounding box center [32, 238] width 8 height 9
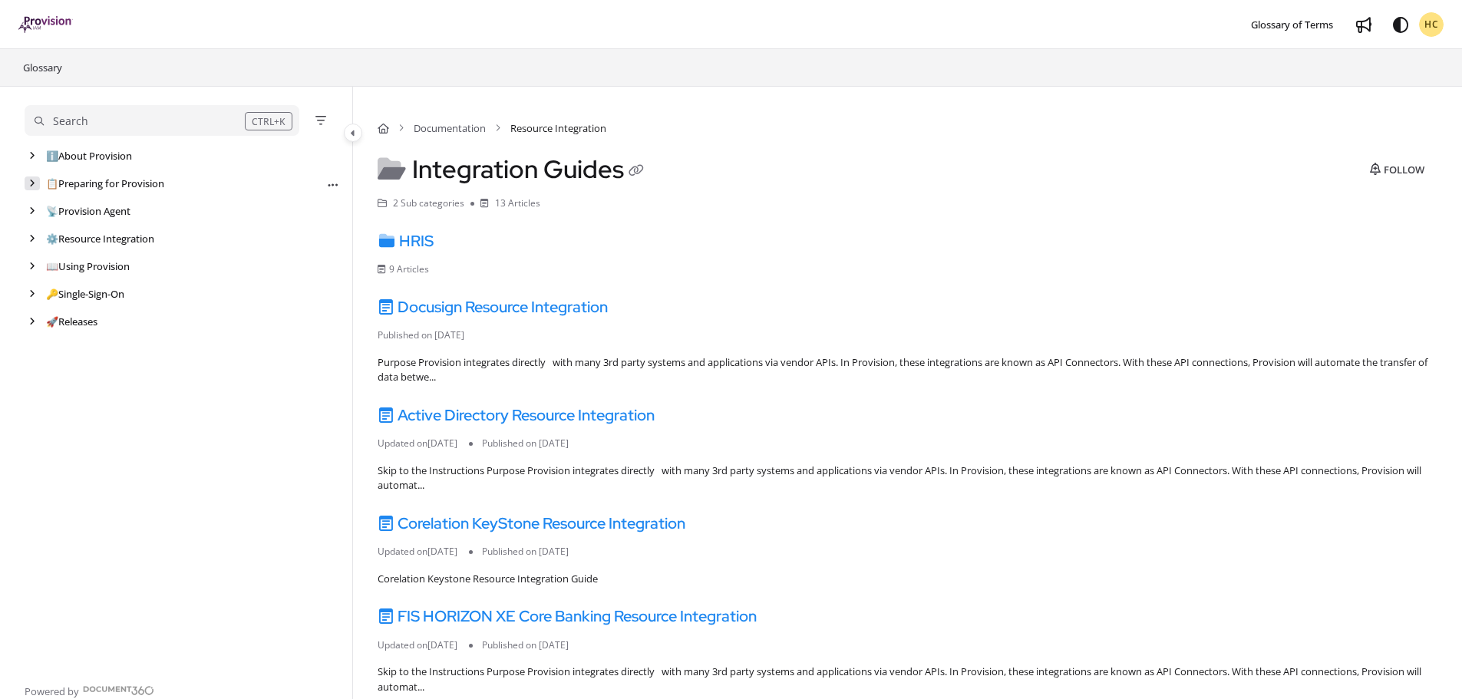
click at [36, 181] on div "arrow" at bounding box center [32, 184] width 15 height 15
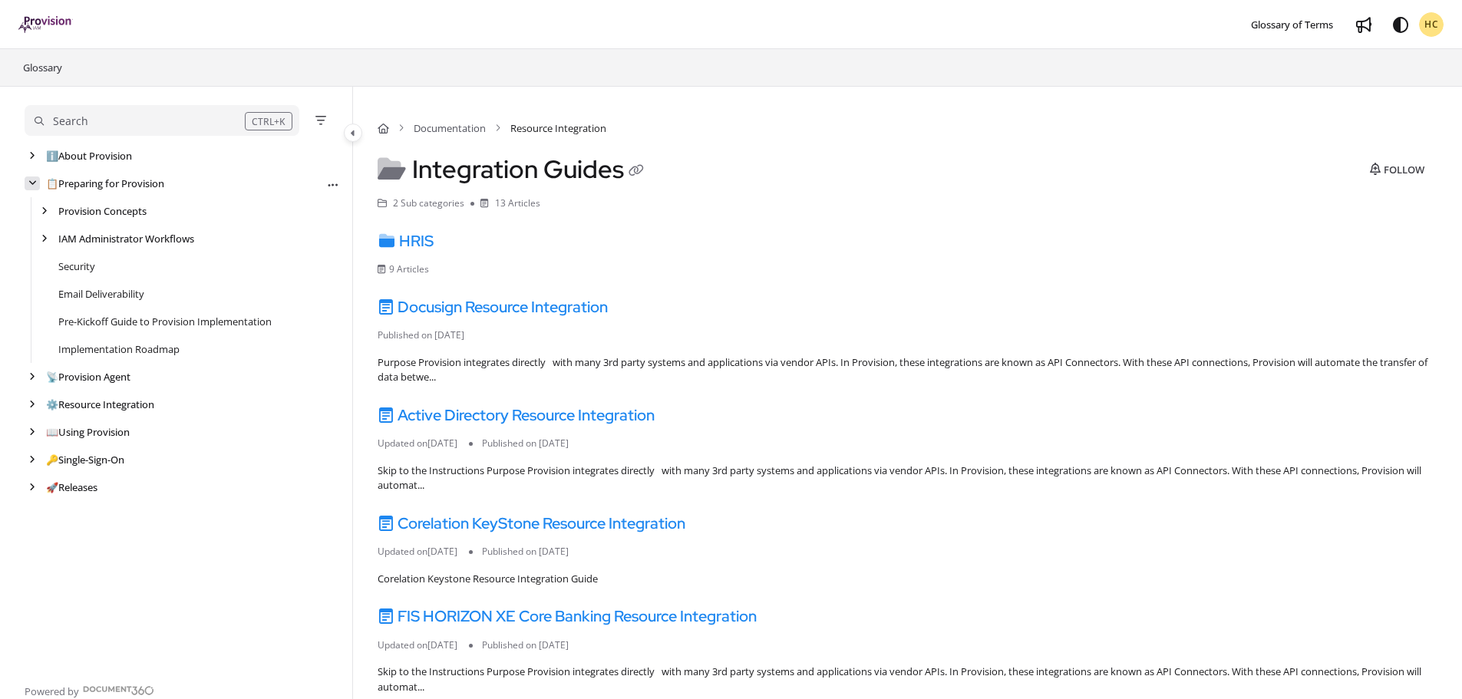
click at [36, 189] on div "arrow" at bounding box center [32, 184] width 15 height 15
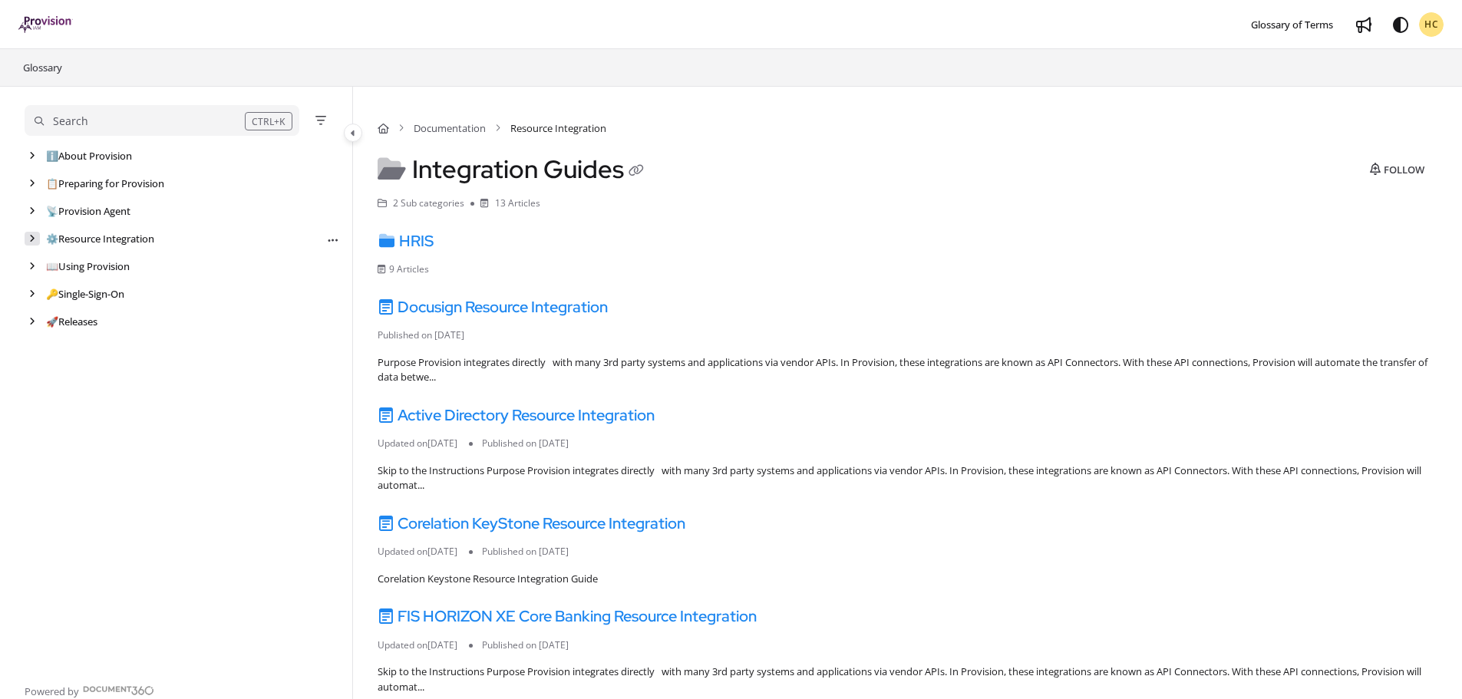
click at [34, 241] on icon "arrow" at bounding box center [32, 238] width 6 height 9
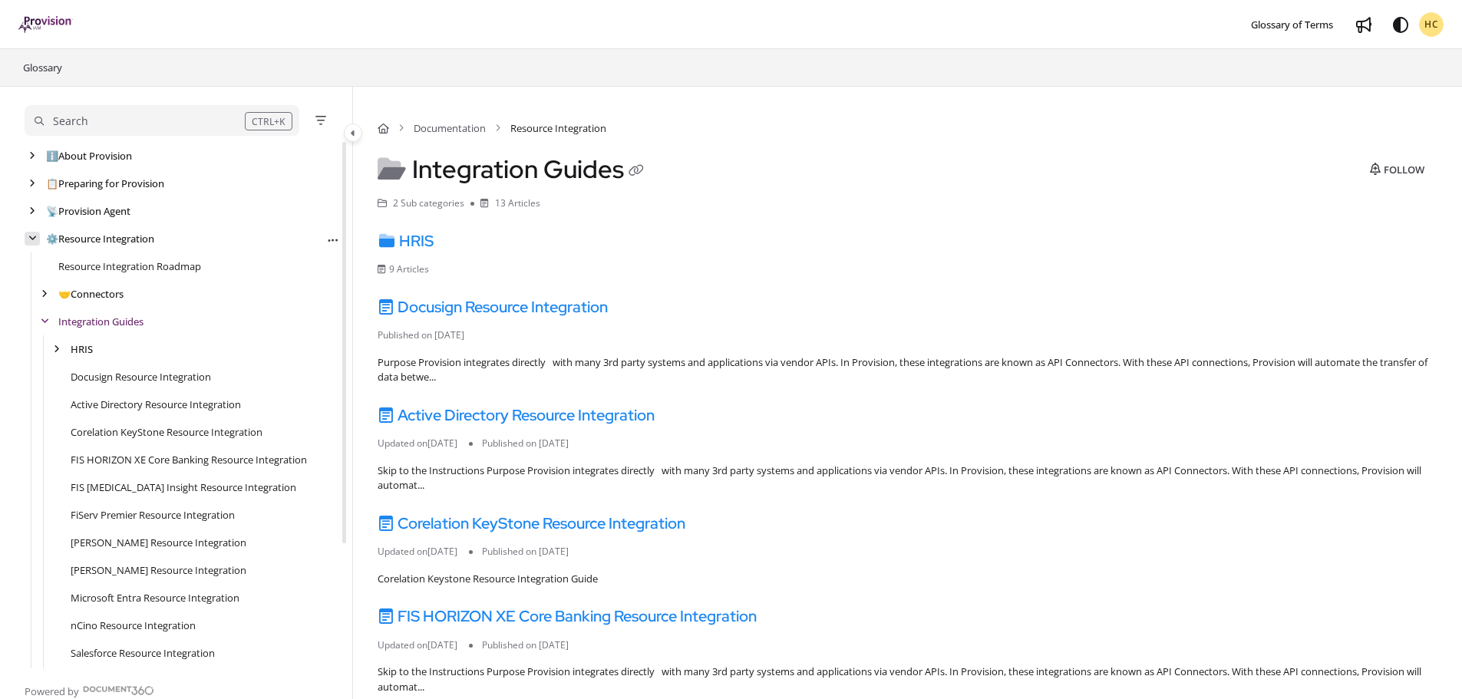
click at [33, 240] on icon "arrow" at bounding box center [32, 238] width 8 height 9
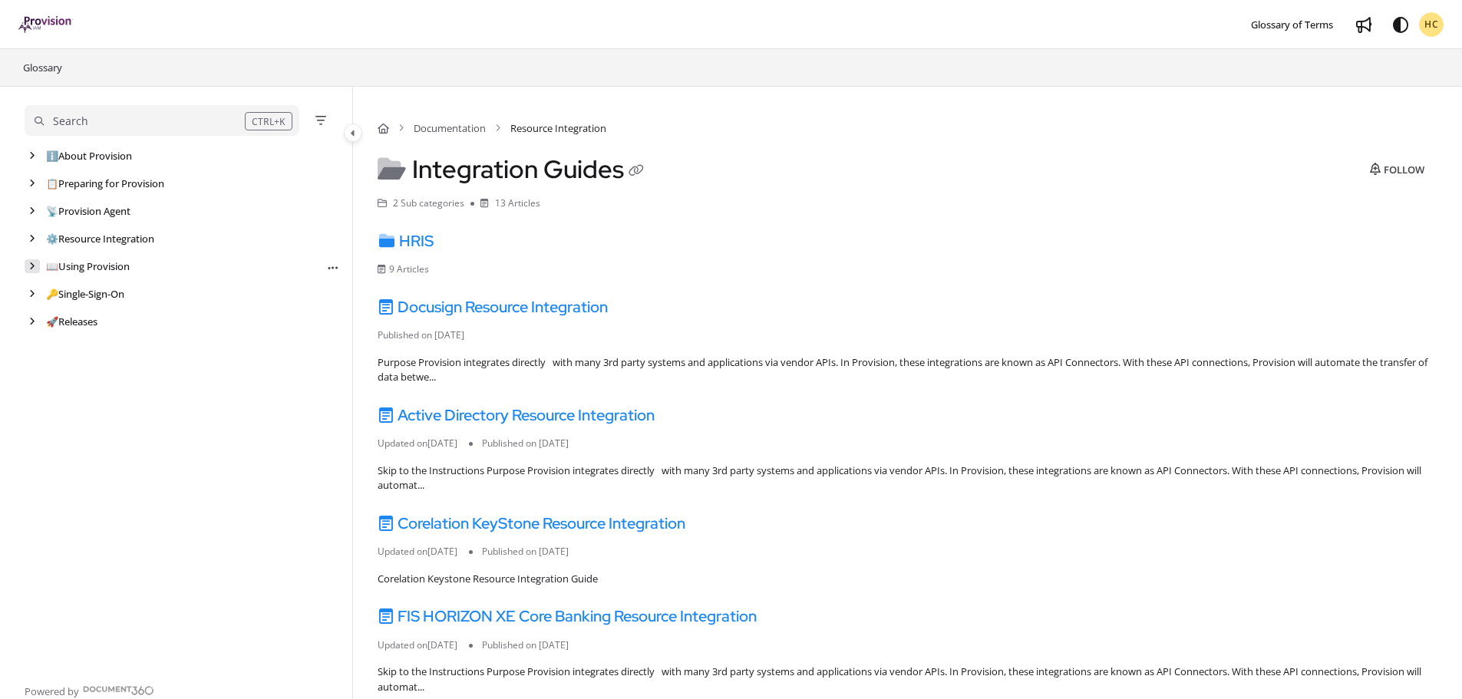
click at [32, 266] on icon "arrow" at bounding box center [32, 266] width 6 height 9
click at [42, 321] on icon "arrow" at bounding box center [44, 321] width 6 height 9
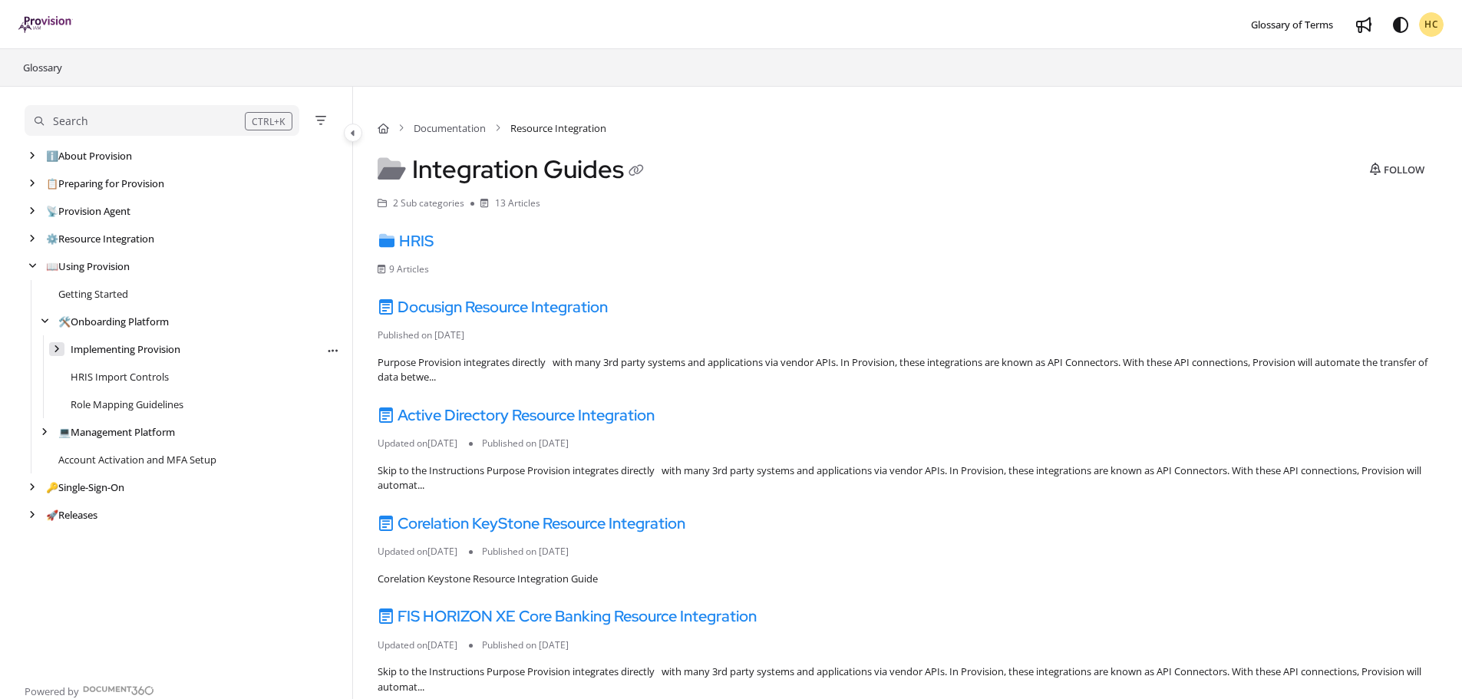
click at [51, 345] on div "arrow" at bounding box center [56, 349] width 15 height 15
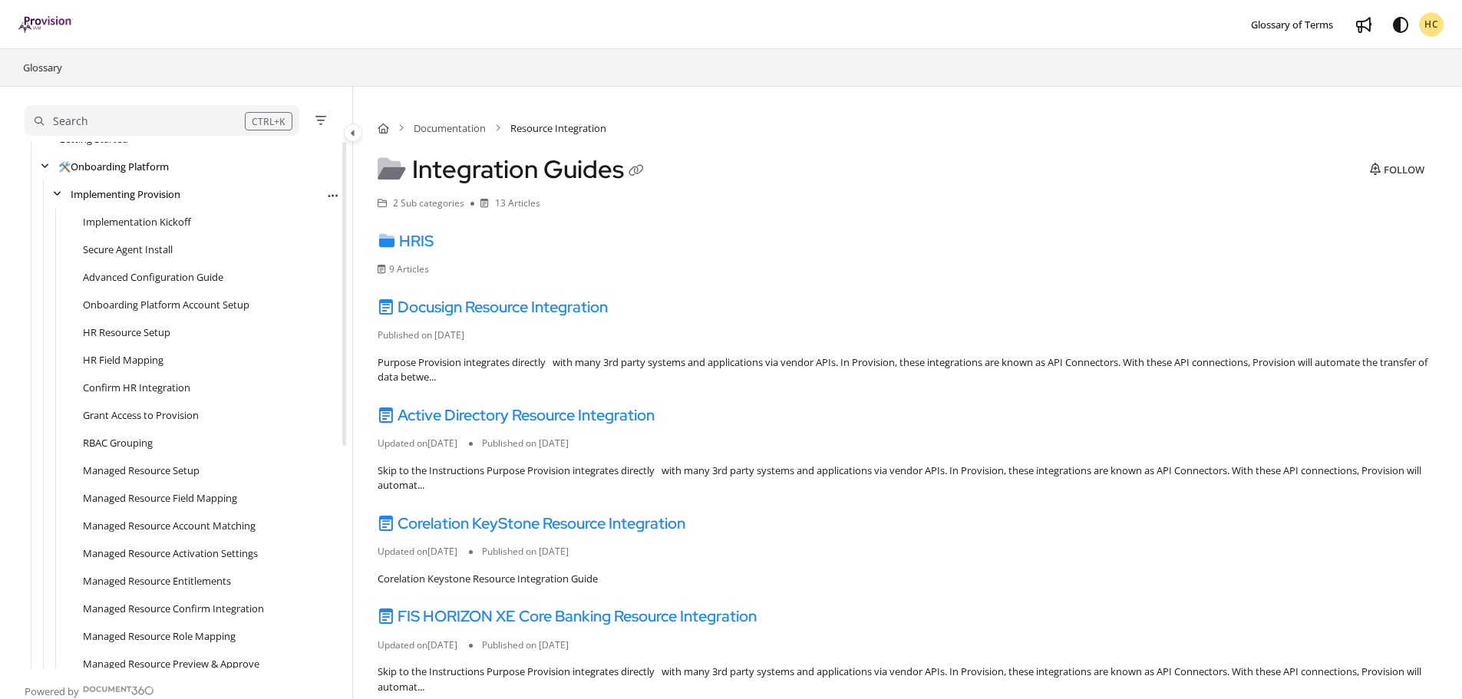
scroll to position [78, 0]
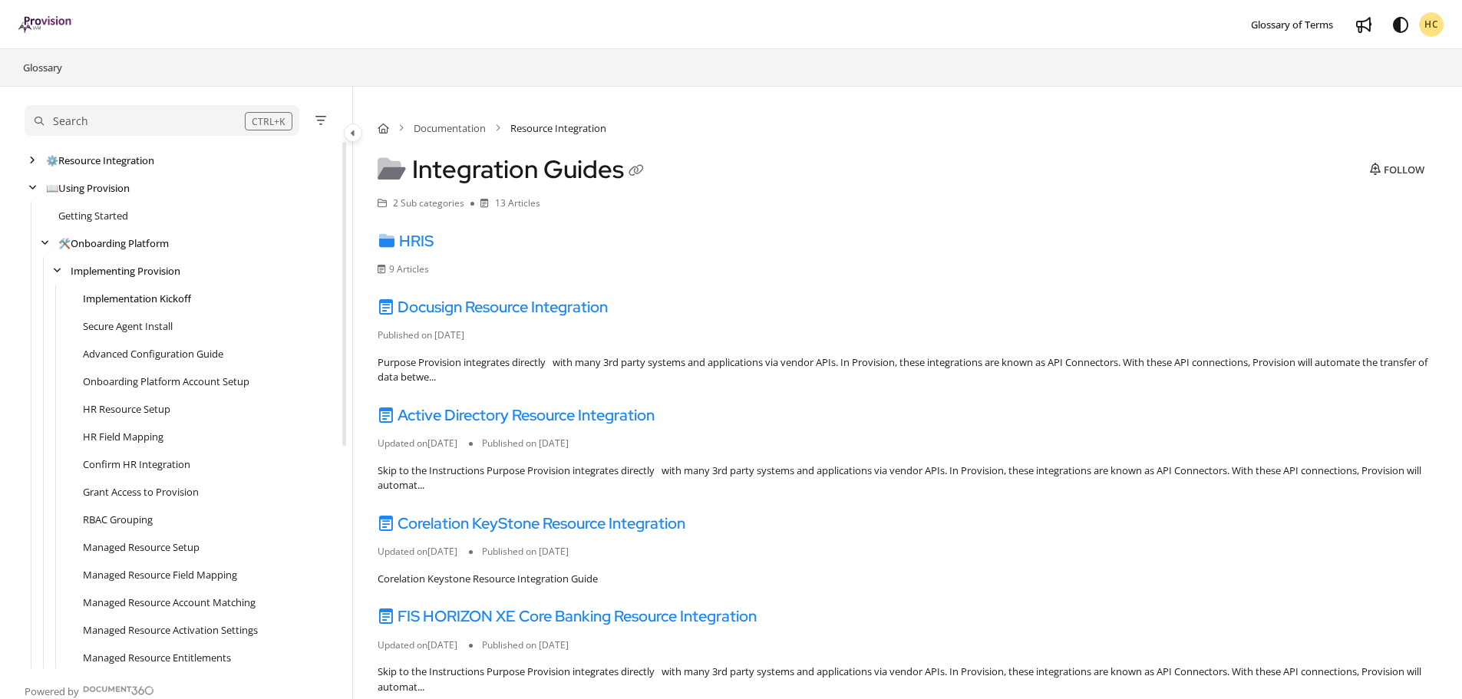
click at [137, 301] on link "Implementation Kickoff" at bounding box center [137, 298] width 108 height 15
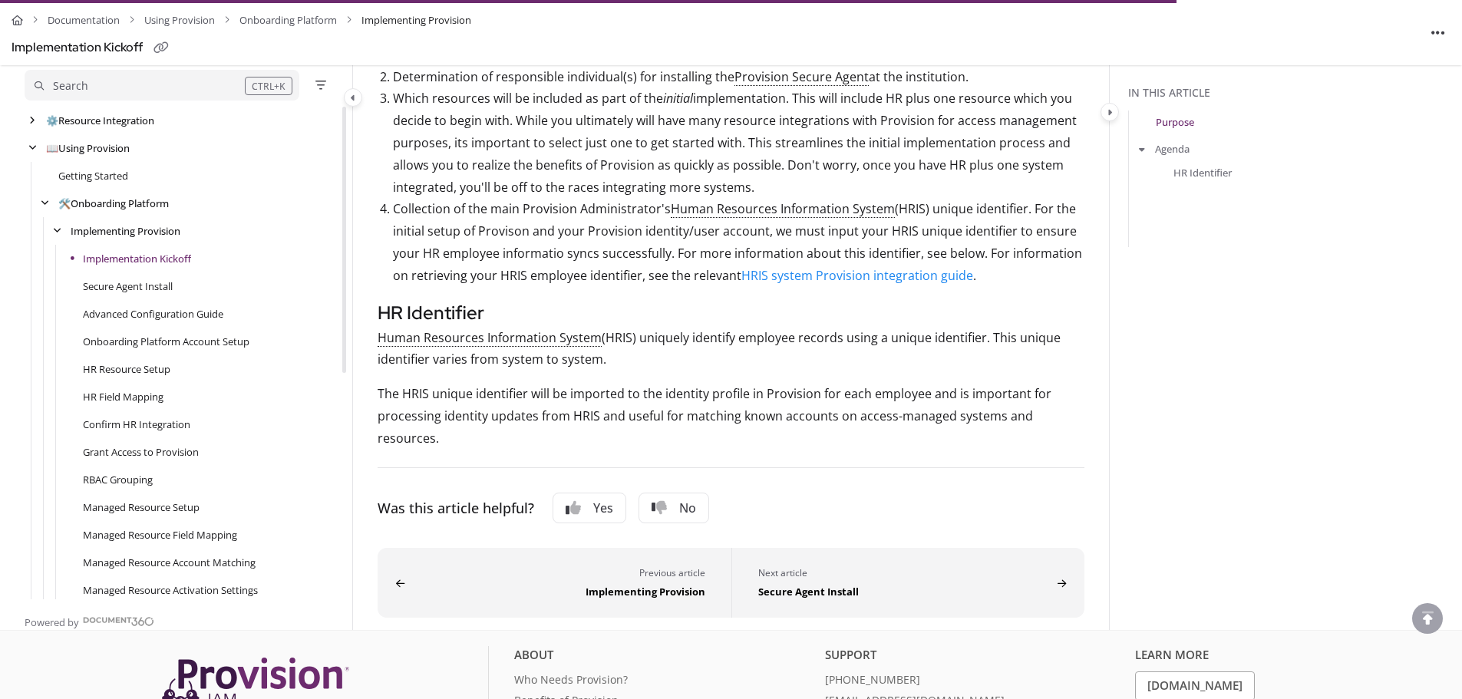
scroll to position [633, 0]
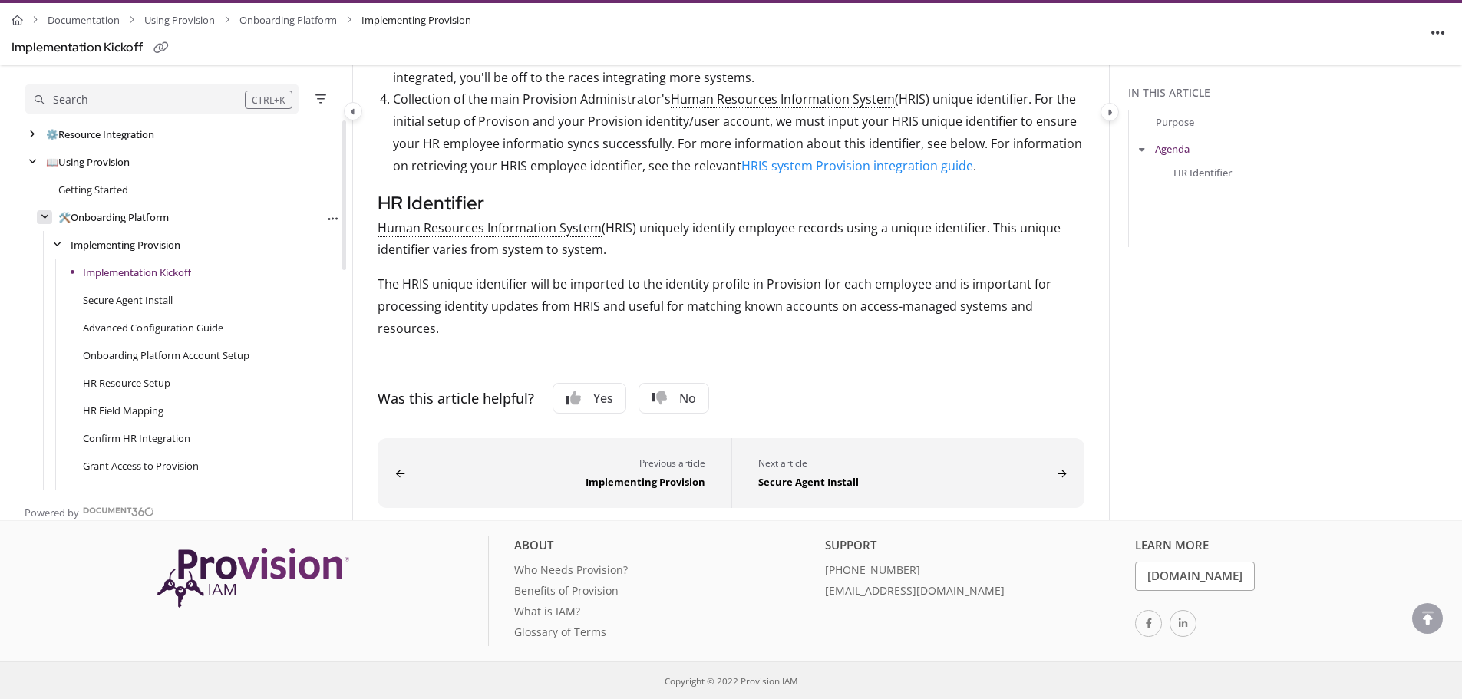
click at [46, 221] on icon "arrow" at bounding box center [45, 217] width 8 height 9
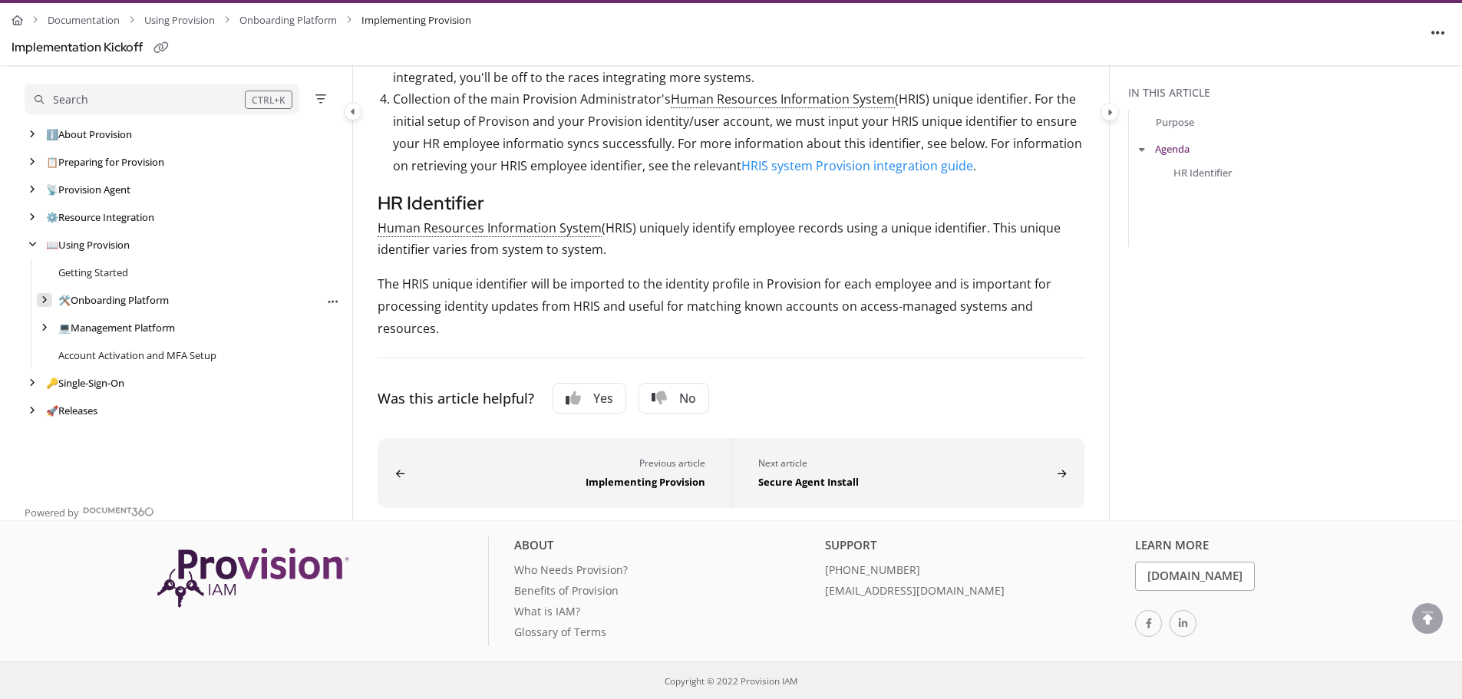
scroll to position [0, 0]
click at [86, 271] on link "Getting Started" at bounding box center [93, 272] width 70 height 15
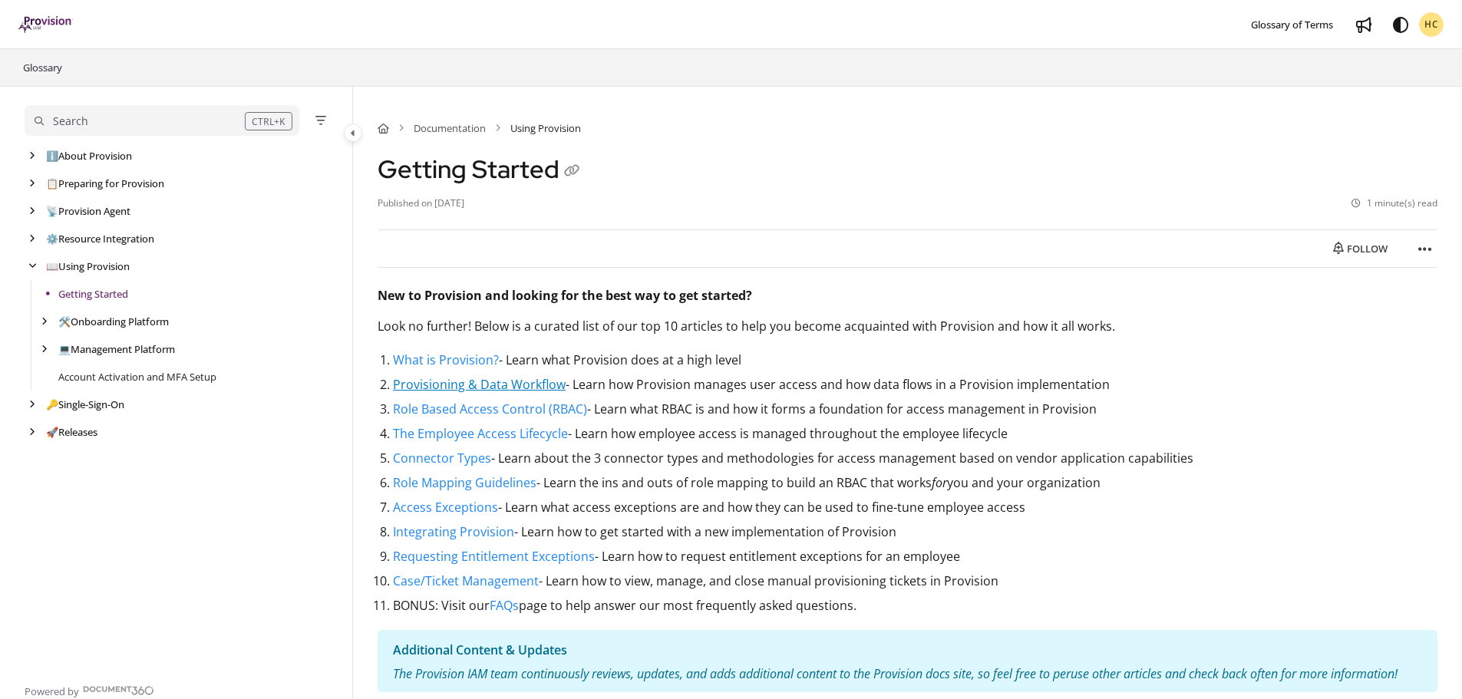
click at [524, 386] on link "Provisioning & Data Workflow" at bounding box center [479, 384] width 173 height 17
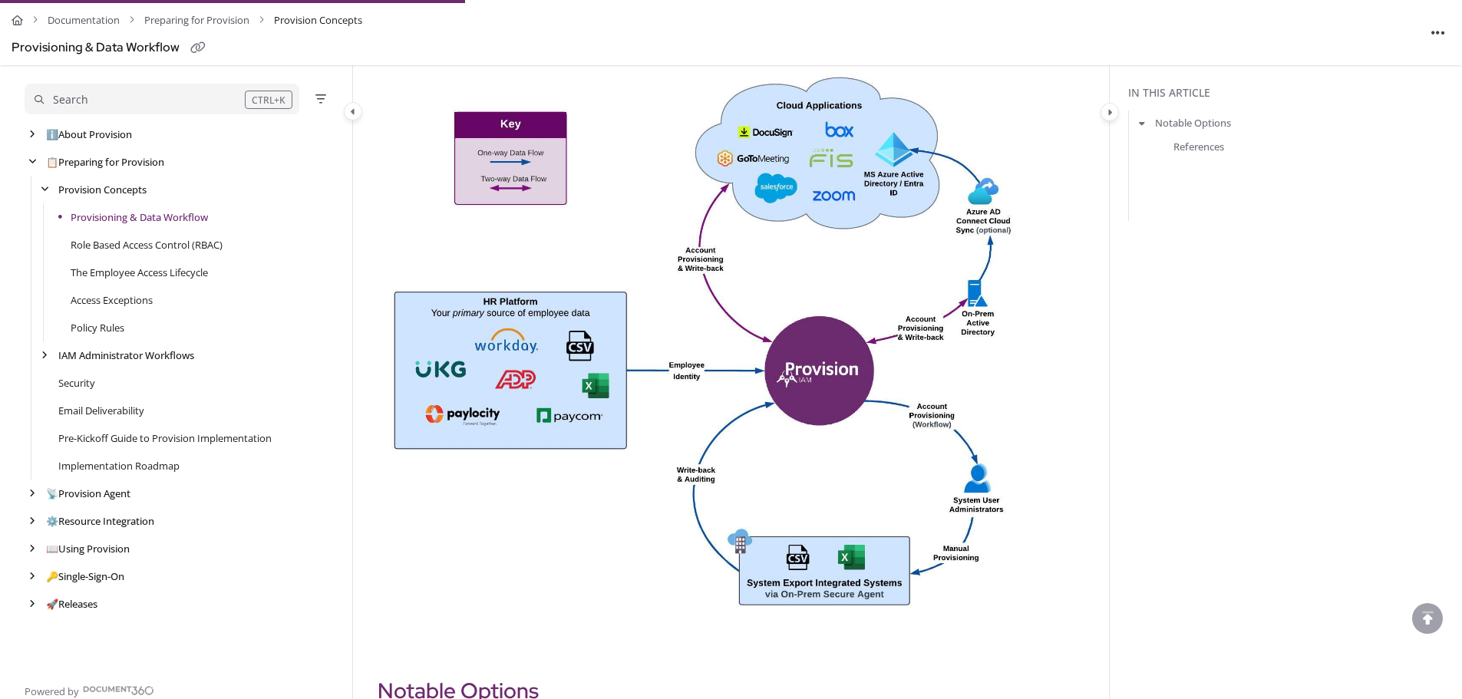
scroll to position [322, 0]
